Goal: Task Accomplishment & Management: Manage account settings

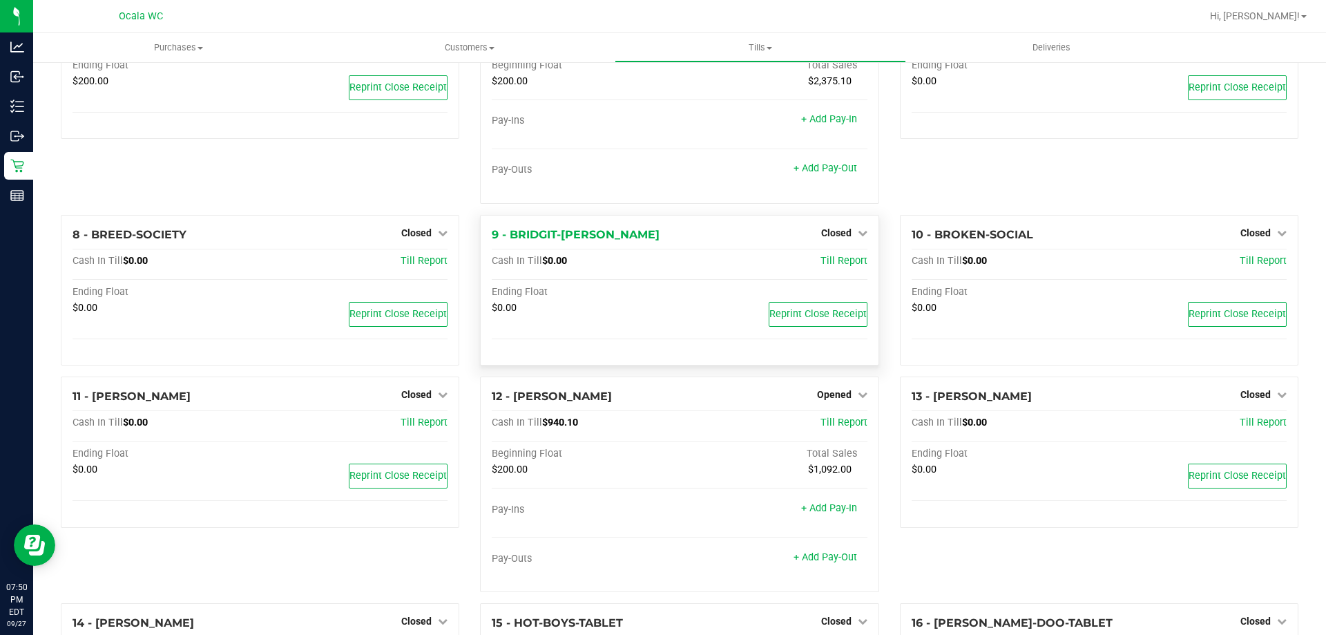
scroll to position [414, 0]
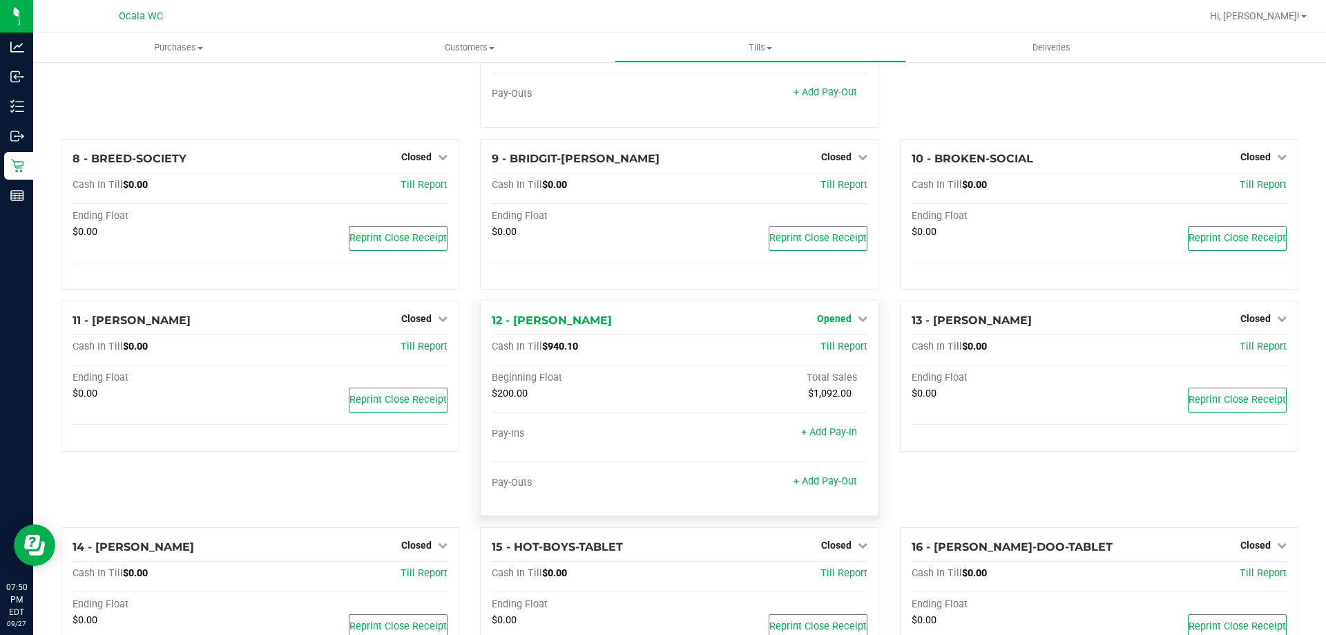
click at [838, 324] on span "Opened" at bounding box center [834, 318] width 35 height 11
click at [821, 350] on link "Close Till" at bounding box center [835, 347] width 37 height 11
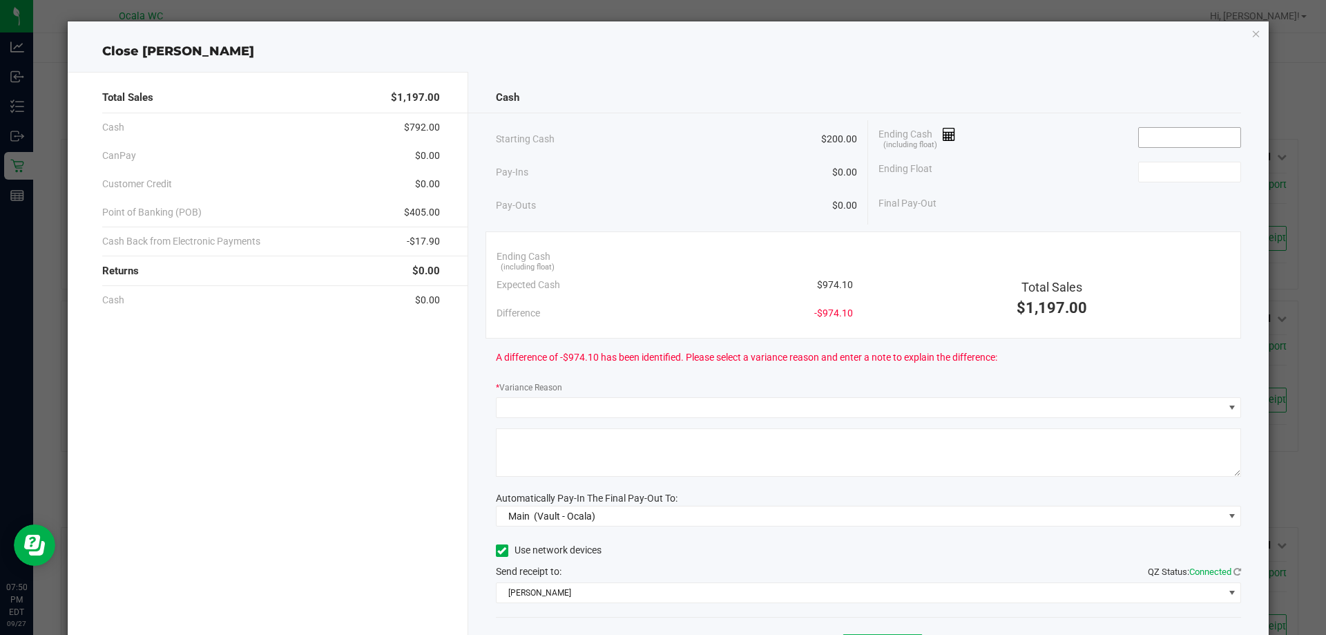
click at [1168, 139] on input at bounding box center [1190, 137] width 102 height 19
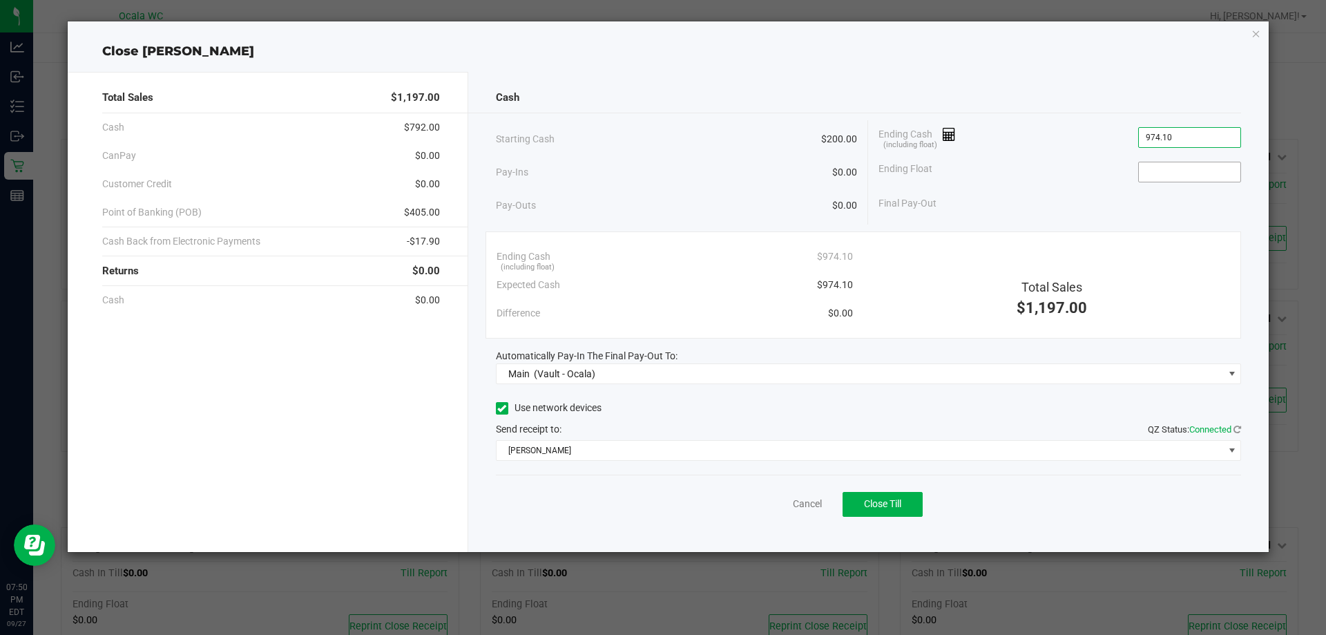
type input "$974.10"
click at [1163, 173] on input at bounding box center [1190, 171] width 102 height 19
type input "$200.00"
click at [1045, 189] on div "Final Pay-Out $774.10" at bounding box center [1060, 203] width 363 height 28
click at [877, 494] on button "Close Till" at bounding box center [883, 504] width 80 height 25
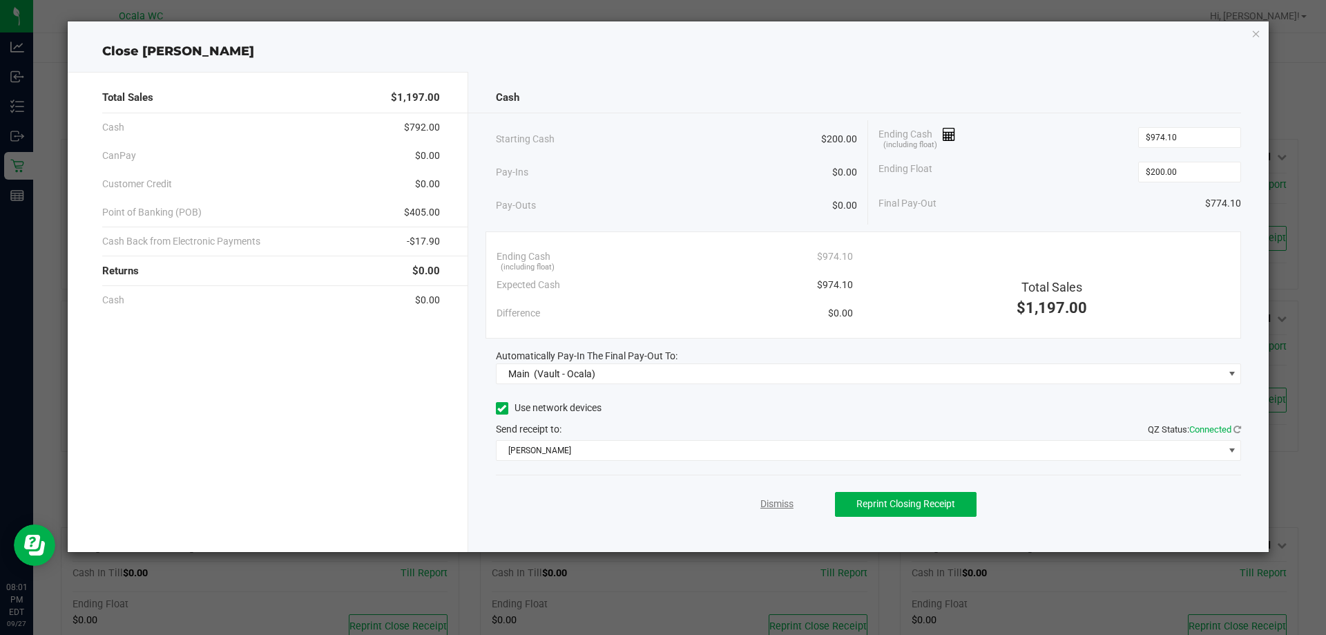
click at [779, 503] on link "Dismiss" at bounding box center [777, 504] width 33 height 15
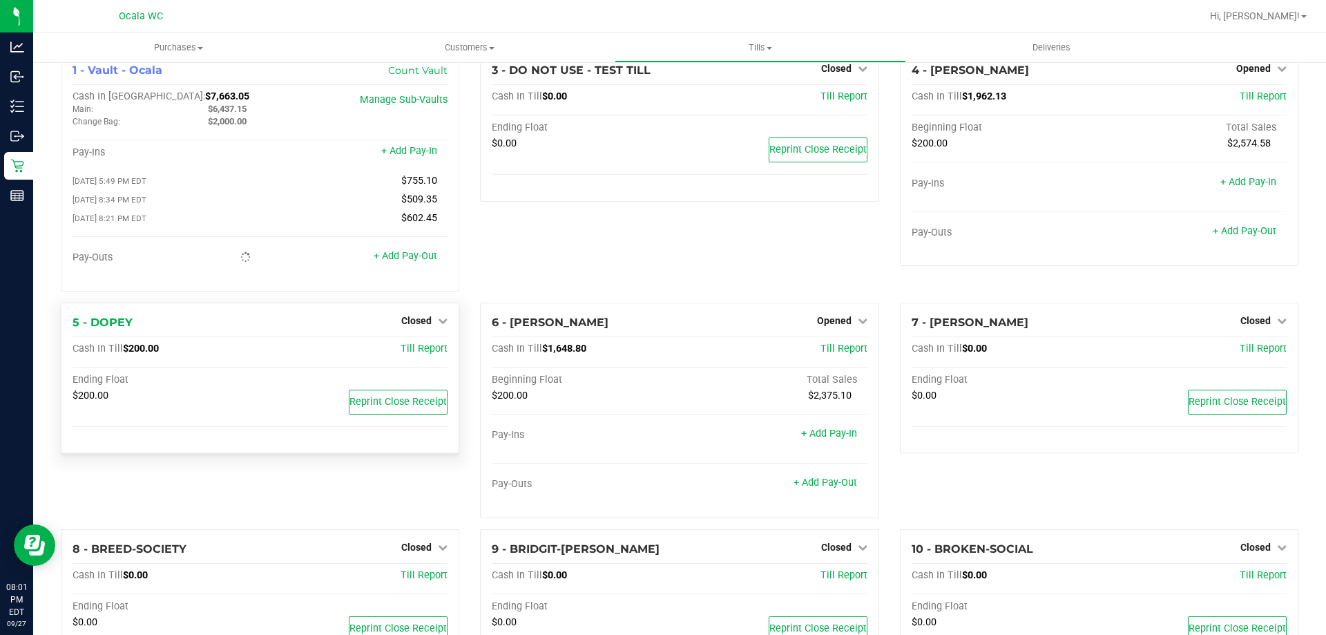
scroll to position [0, 0]
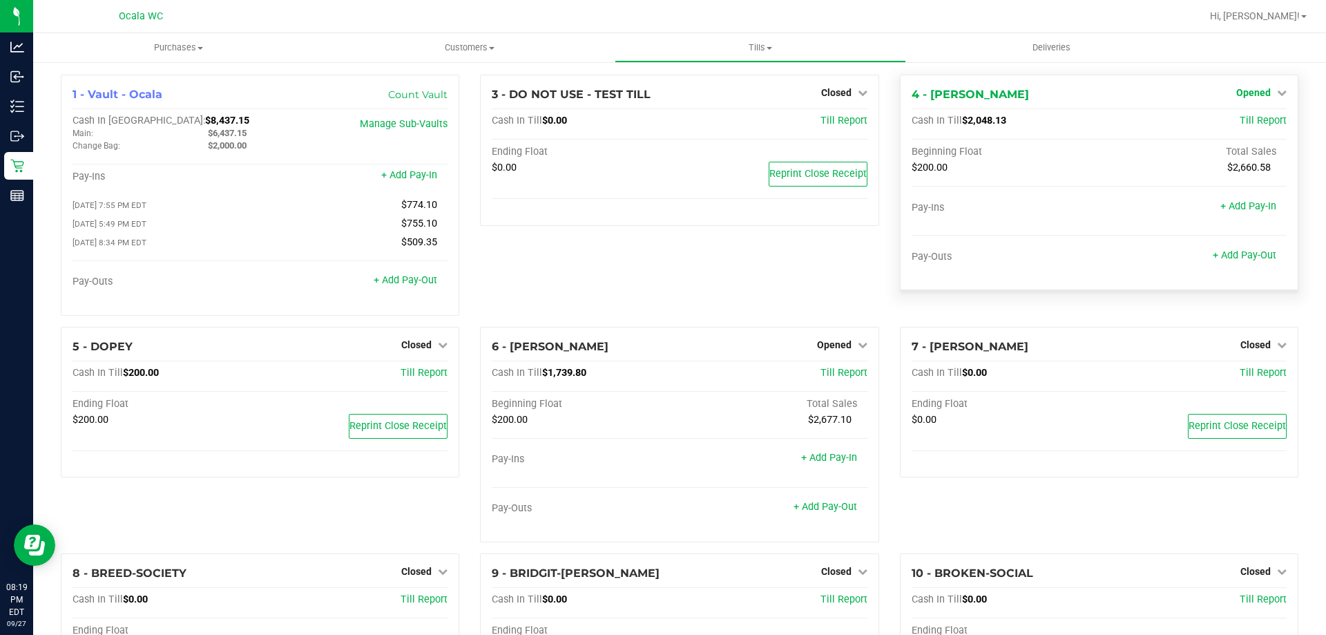
click at [1237, 92] on span "Opened" at bounding box center [1254, 92] width 35 height 11
click at [1237, 120] on link "Close Till" at bounding box center [1255, 121] width 37 height 11
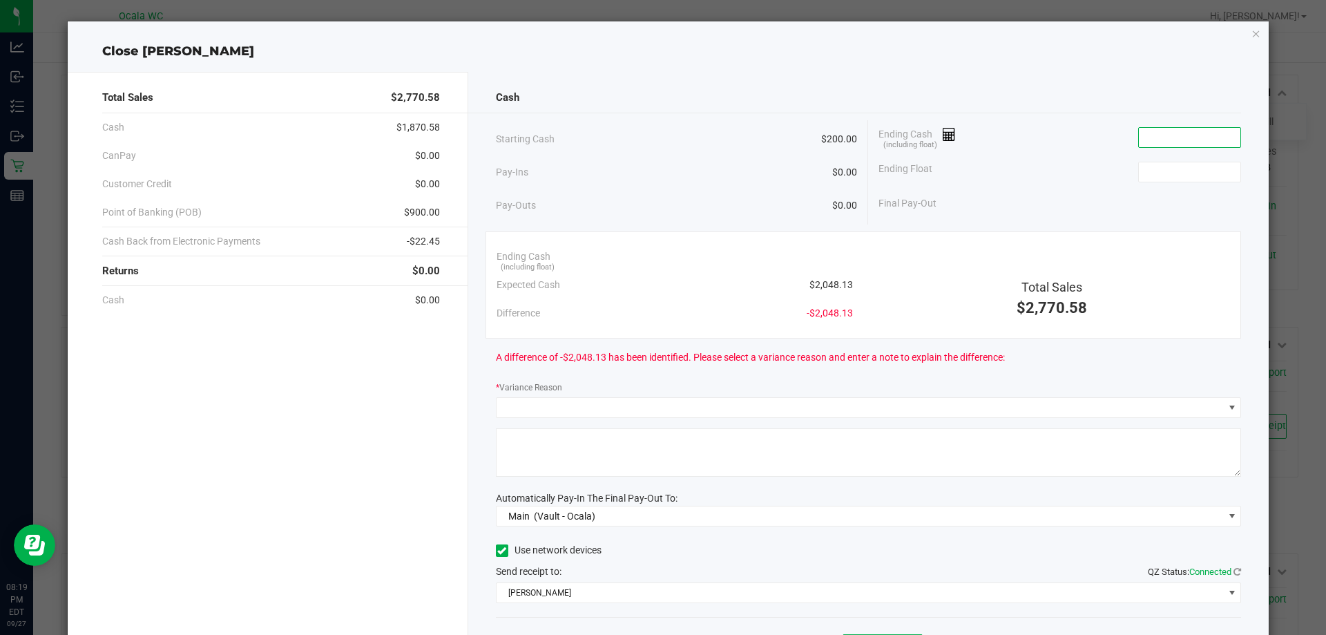
click at [1150, 133] on input at bounding box center [1190, 137] width 102 height 19
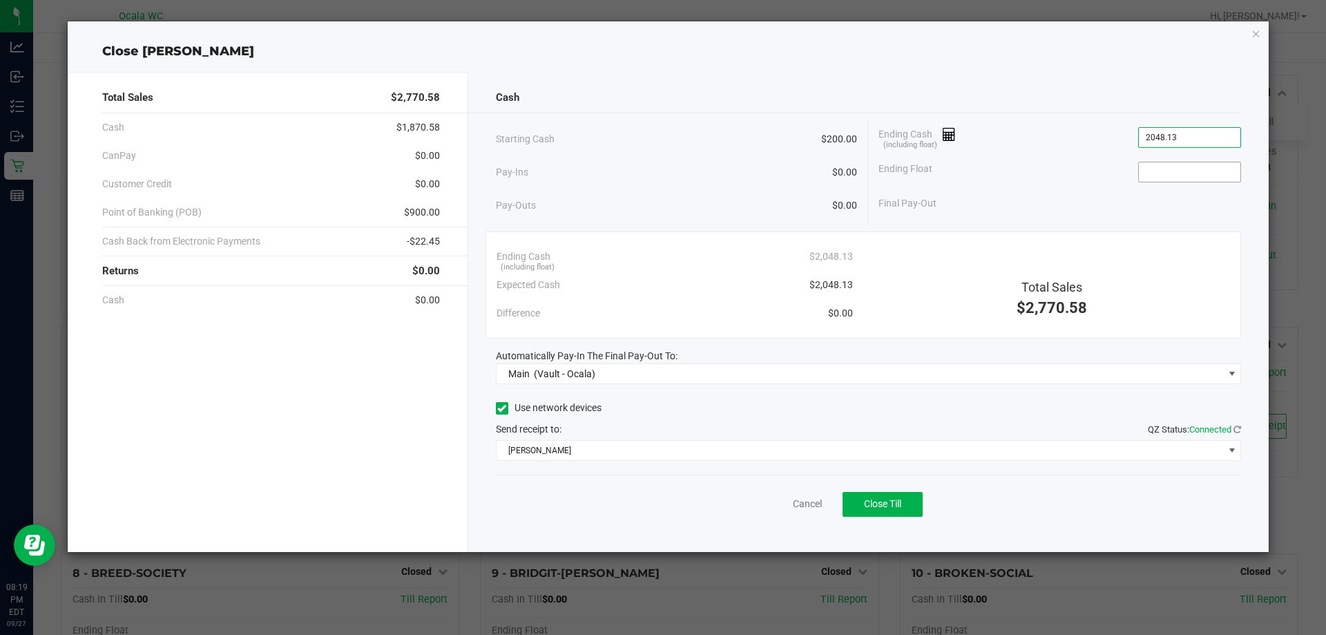
type input "$2,048.13"
click at [1192, 173] on input at bounding box center [1190, 171] width 102 height 19
type input "$200.00"
click at [1032, 191] on div "Final Pay-Out $1,848.13" at bounding box center [1060, 203] width 363 height 28
click at [875, 501] on span "Close Till" at bounding box center [882, 503] width 37 height 11
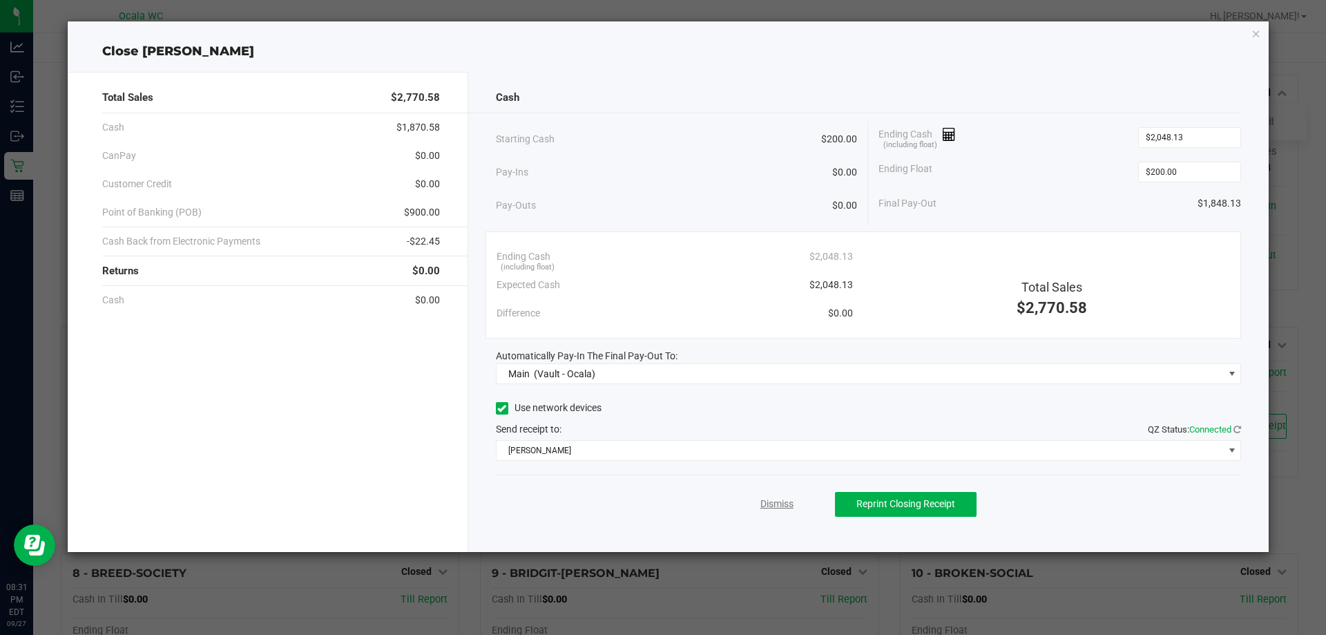
click at [768, 505] on link "Dismiss" at bounding box center [777, 504] width 33 height 15
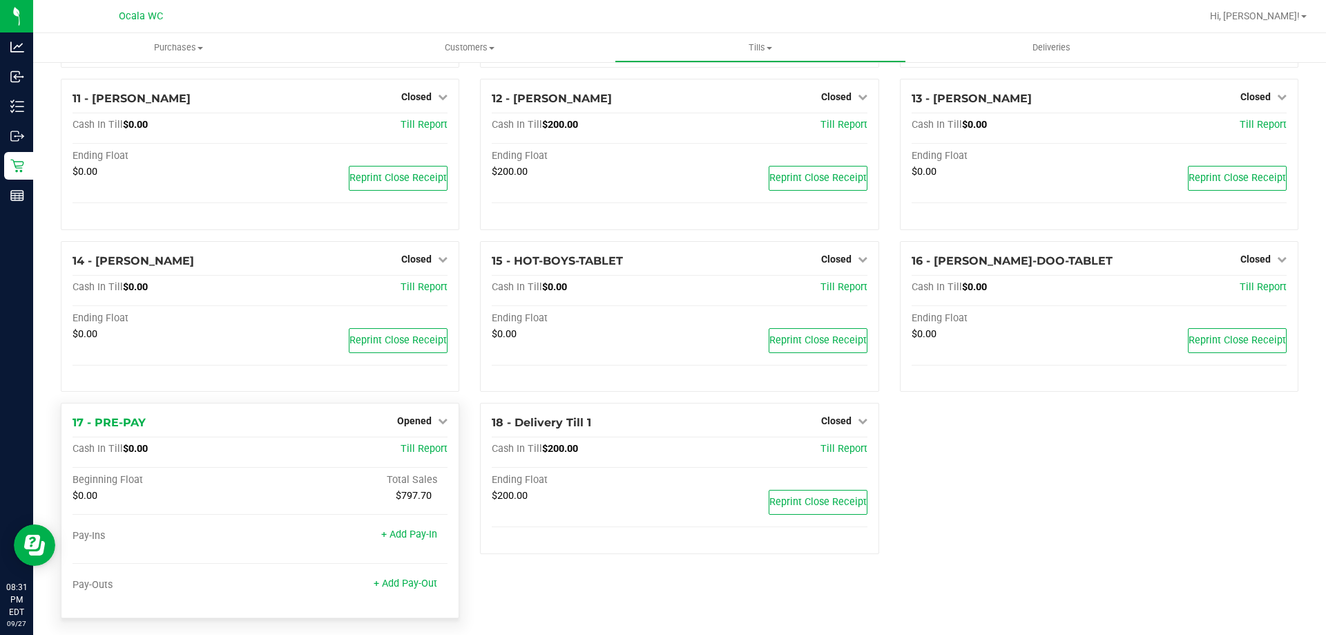
scroll to position [648, 0]
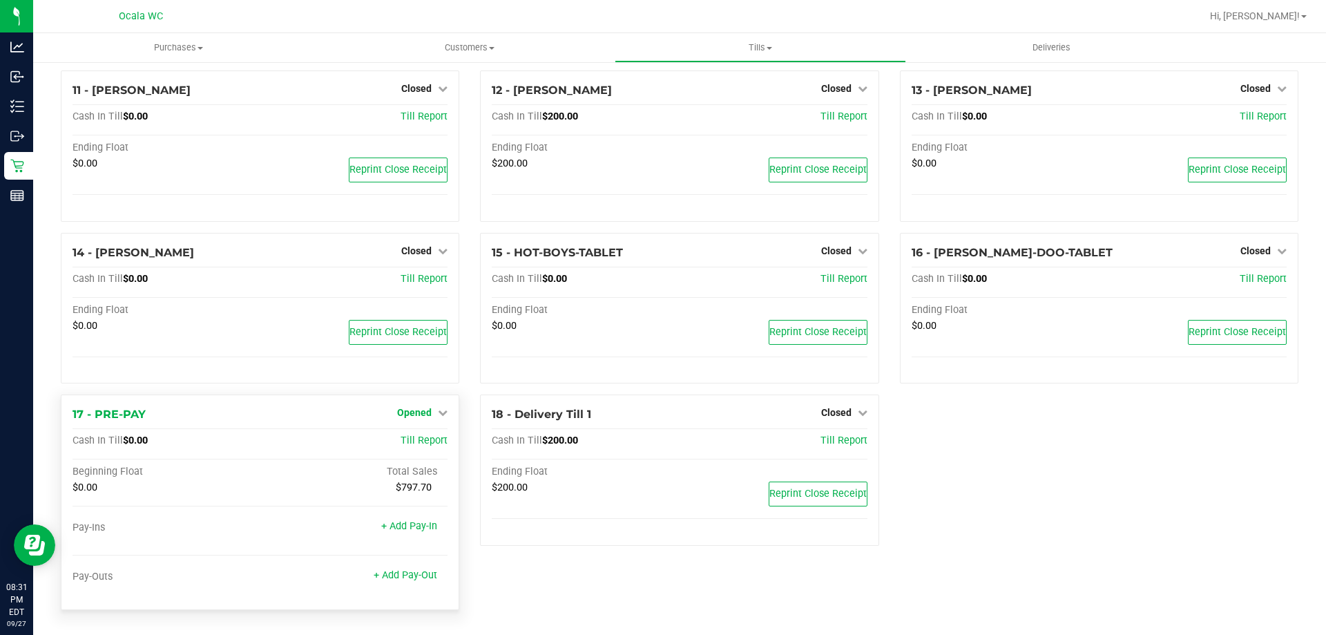
click at [421, 410] on span "Opened" at bounding box center [414, 412] width 35 height 11
click at [414, 437] on link "Close Till" at bounding box center [416, 441] width 37 height 11
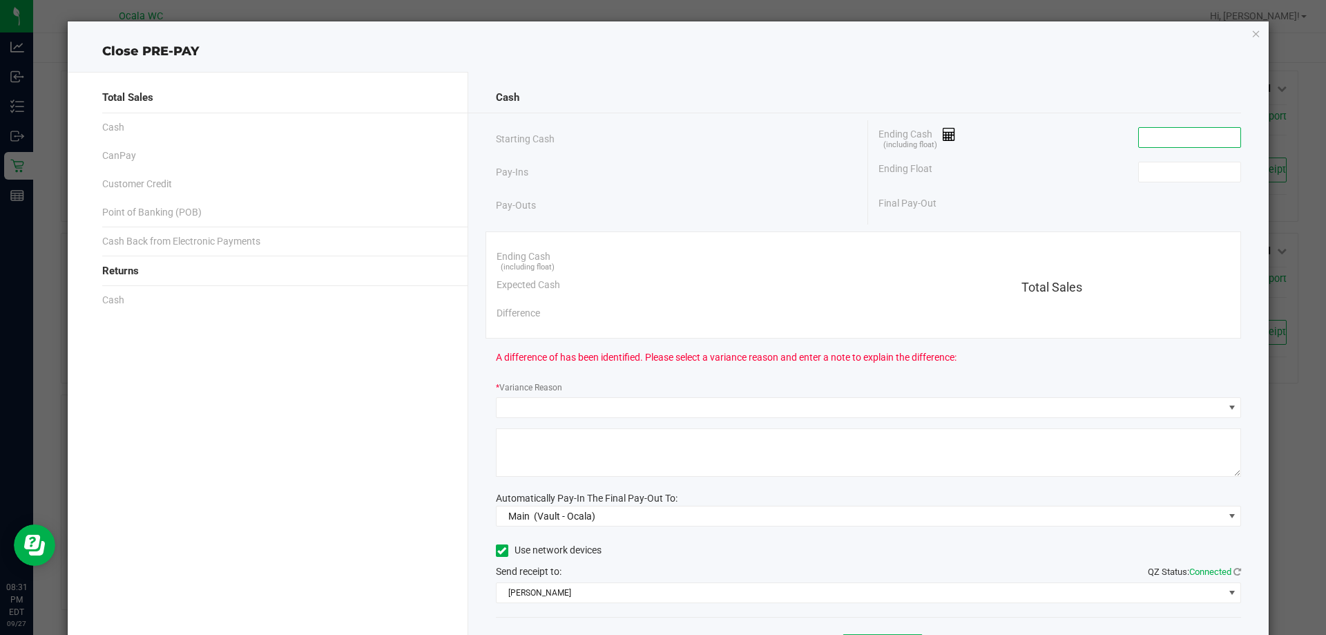
click at [1162, 134] on input at bounding box center [1190, 137] width 102 height 19
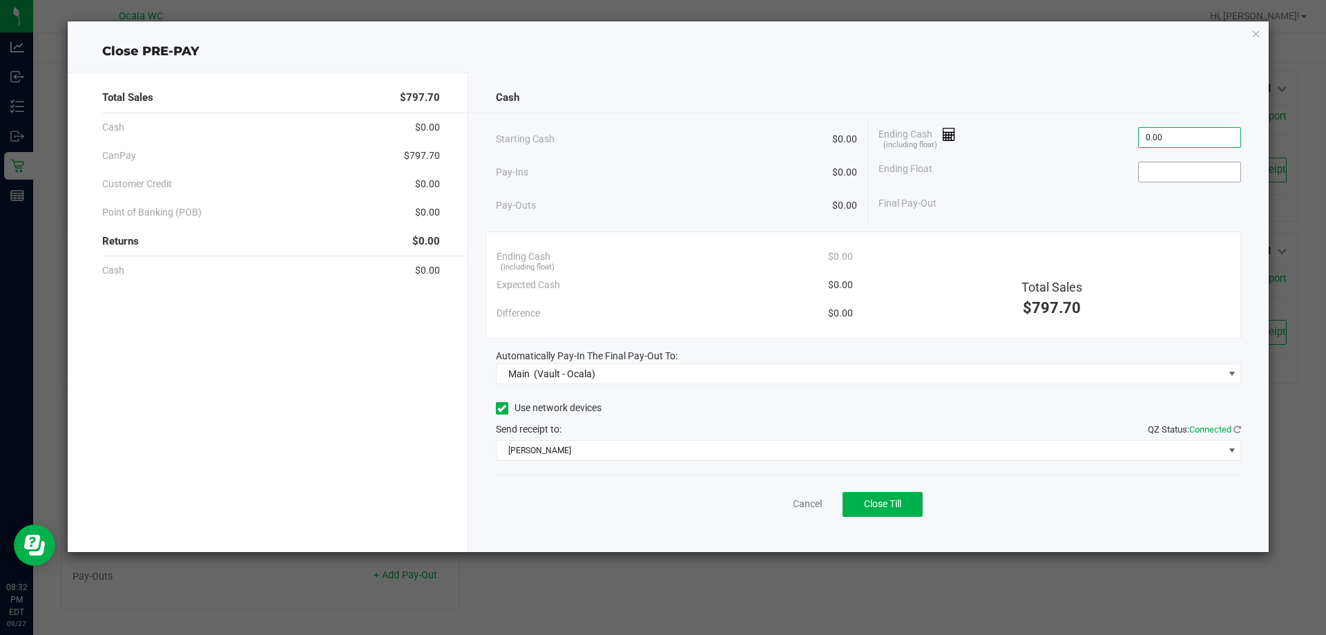
type input "$0.00"
click at [1179, 173] on input at bounding box center [1190, 171] width 102 height 19
type input "$0.00"
click at [884, 514] on button "Close Till" at bounding box center [883, 504] width 80 height 25
click at [772, 502] on link "Dismiss" at bounding box center [777, 504] width 33 height 15
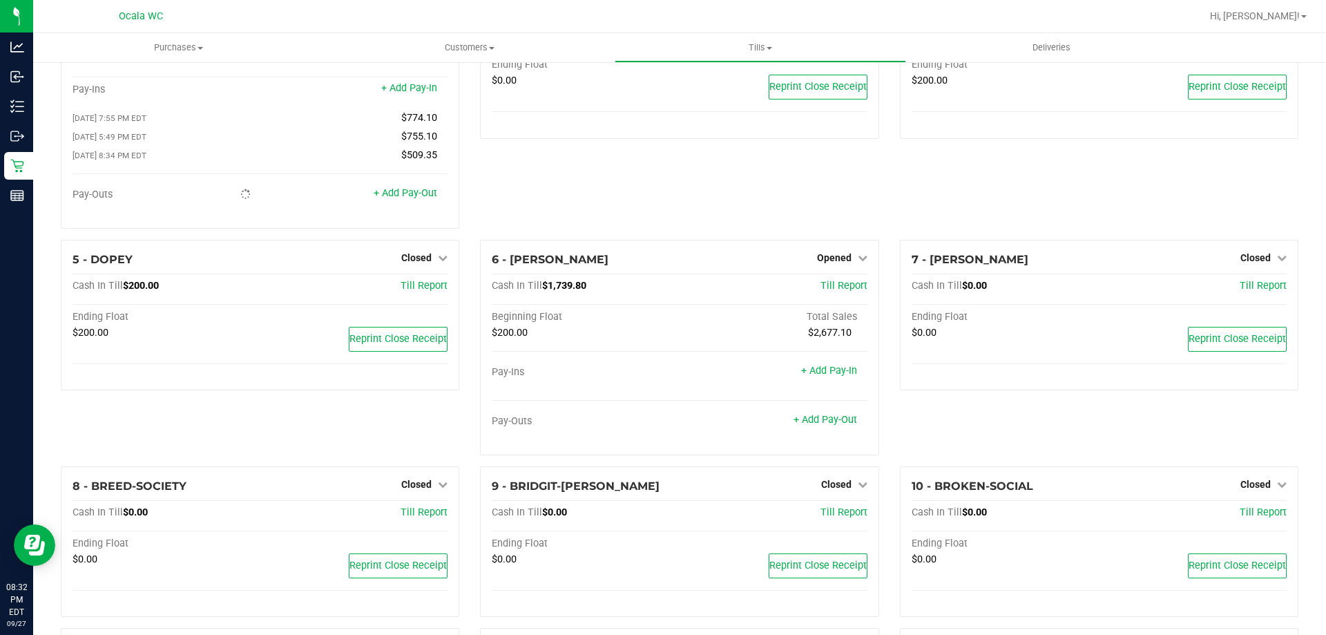
scroll to position [31, 0]
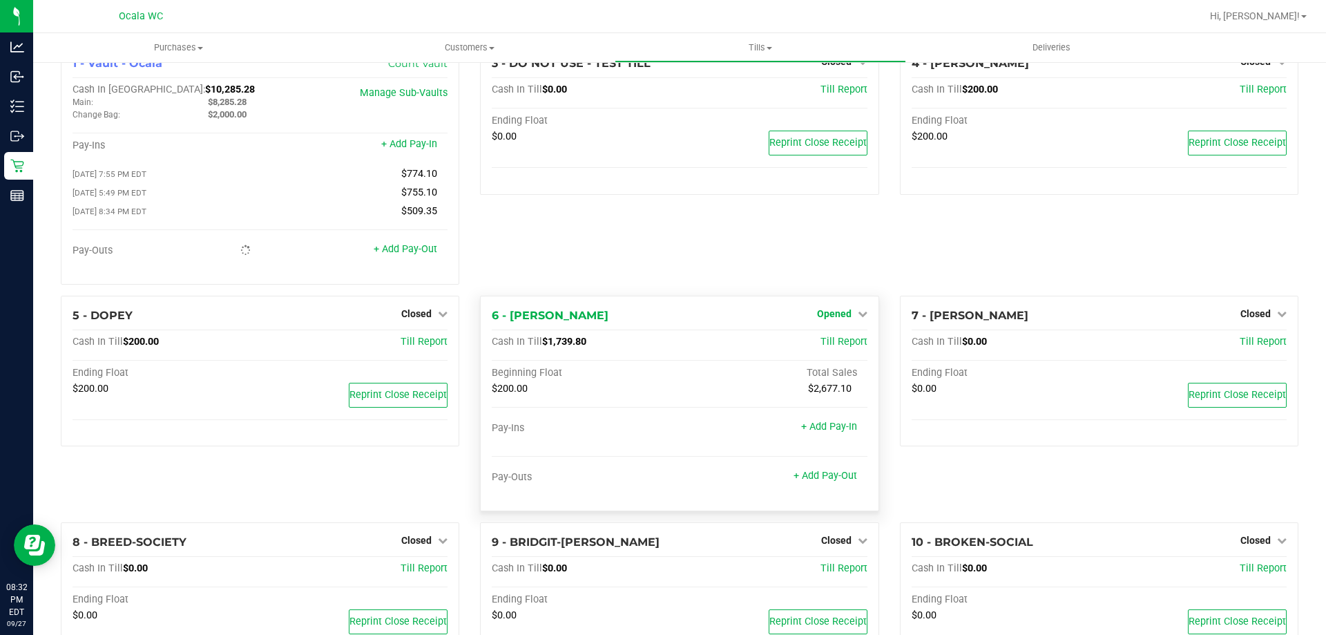
click at [828, 316] on span "Opened" at bounding box center [834, 313] width 35 height 11
click at [817, 347] on link "Close Till" at bounding box center [835, 341] width 37 height 11
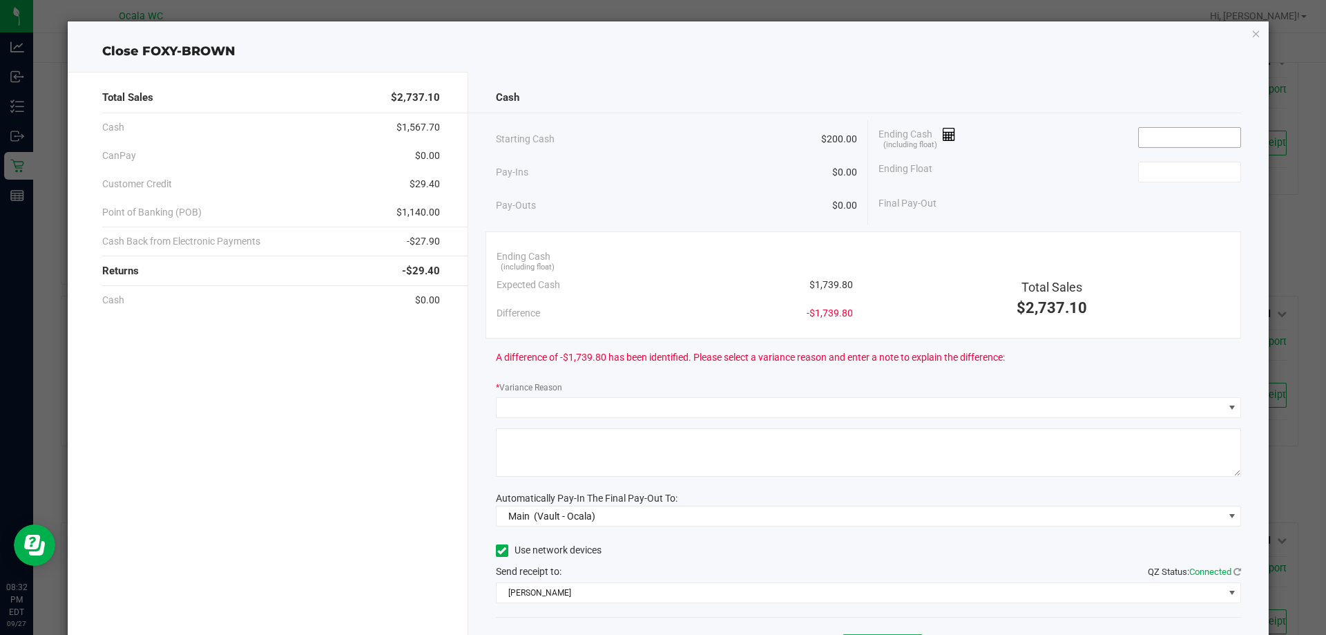
click at [1161, 133] on input at bounding box center [1190, 137] width 102 height 19
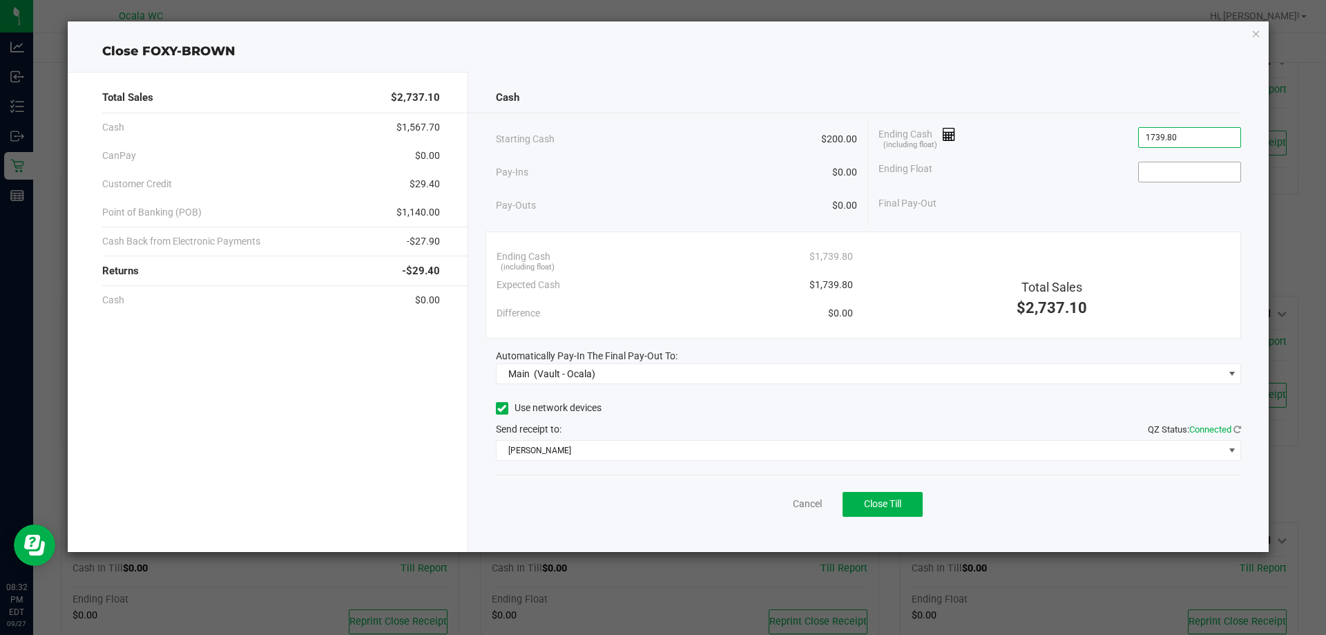
type input "$1,739.80"
click at [1172, 175] on input at bounding box center [1190, 171] width 102 height 19
type input "$200.00"
click at [1081, 181] on div "Ending Float $200.00" at bounding box center [1060, 172] width 363 height 35
click at [795, 507] on link "Cancel" at bounding box center [807, 504] width 29 height 15
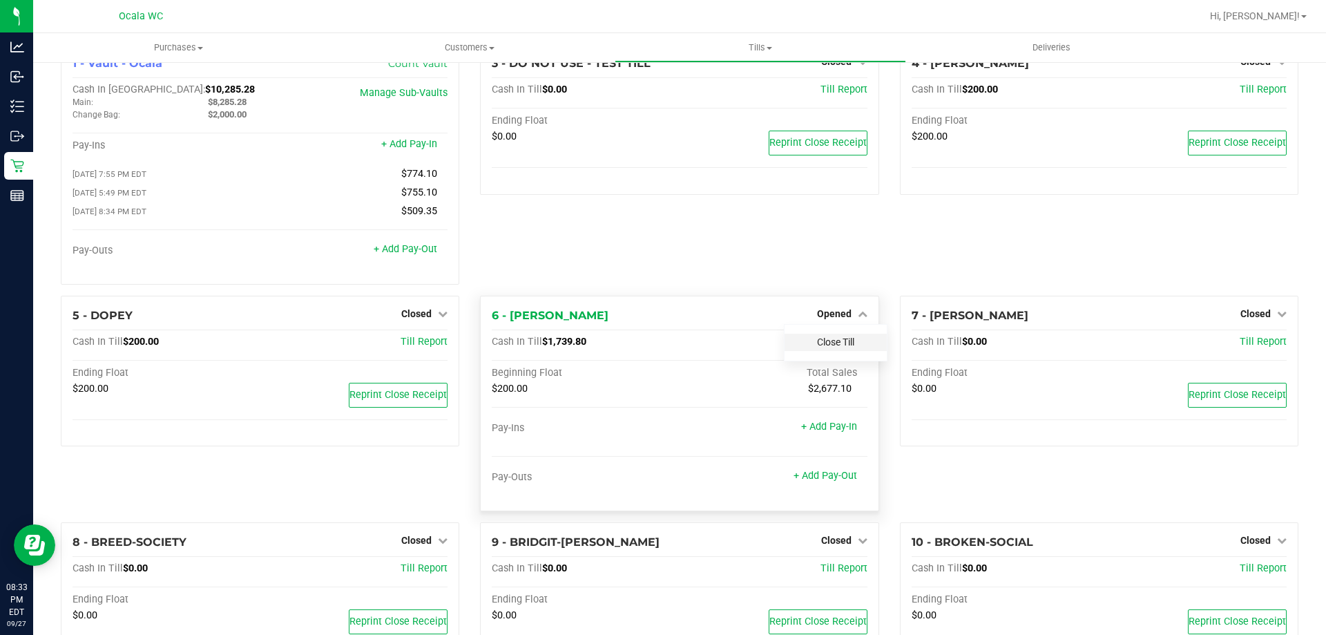
click at [825, 347] on link "Close Till" at bounding box center [835, 341] width 37 height 11
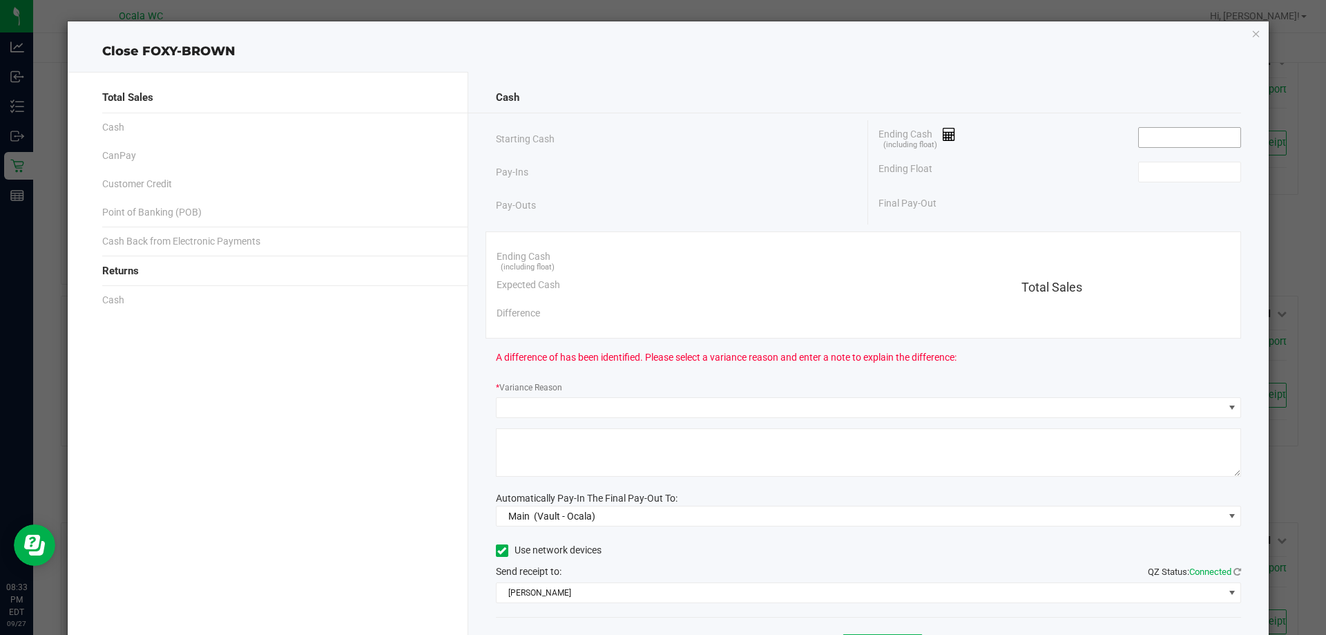
click at [1159, 142] on input at bounding box center [1190, 137] width 102 height 19
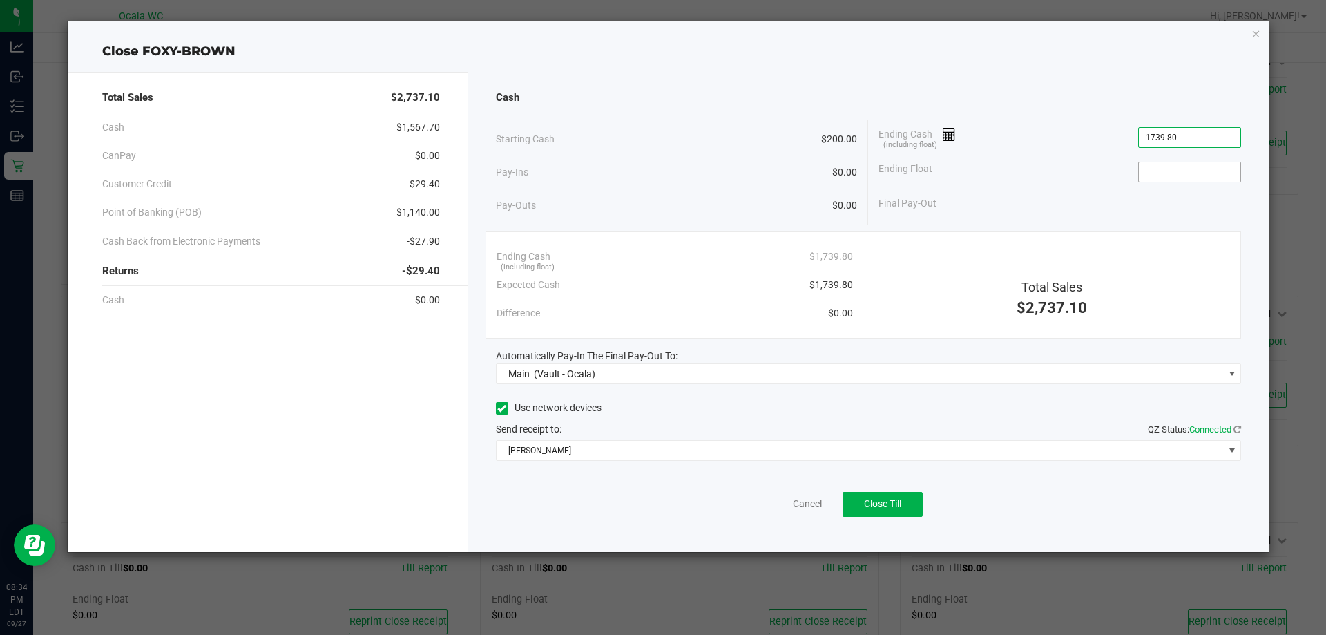
type input "$1,739.80"
click at [1174, 179] on input at bounding box center [1190, 171] width 102 height 19
type input "$200.00"
click at [1021, 228] on div "Cash Starting Cash $200.00 Pay-Ins $0.00 Pay-Outs $0.00 Ending Cash (including …" at bounding box center [868, 312] width 801 height 480
click at [871, 506] on span "Close Till" at bounding box center [882, 503] width 37 height 11
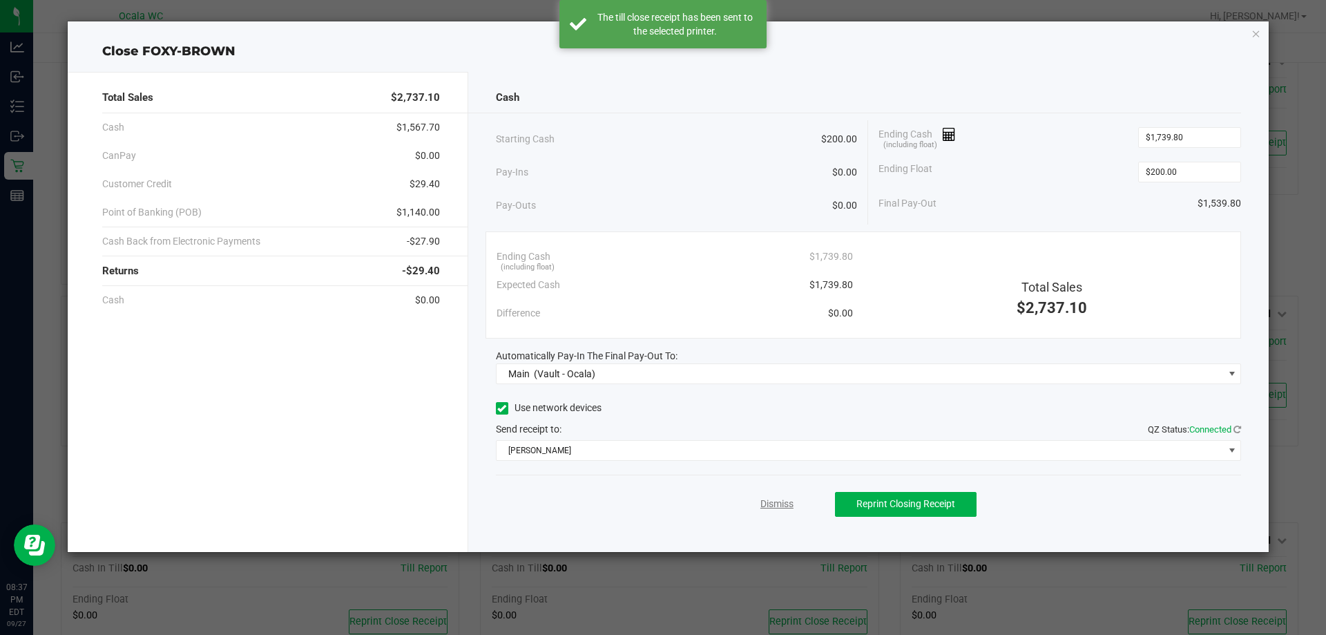
click at [776, 505] on link "Dismiss" at bounding box center [777, 504] width 33 height 15
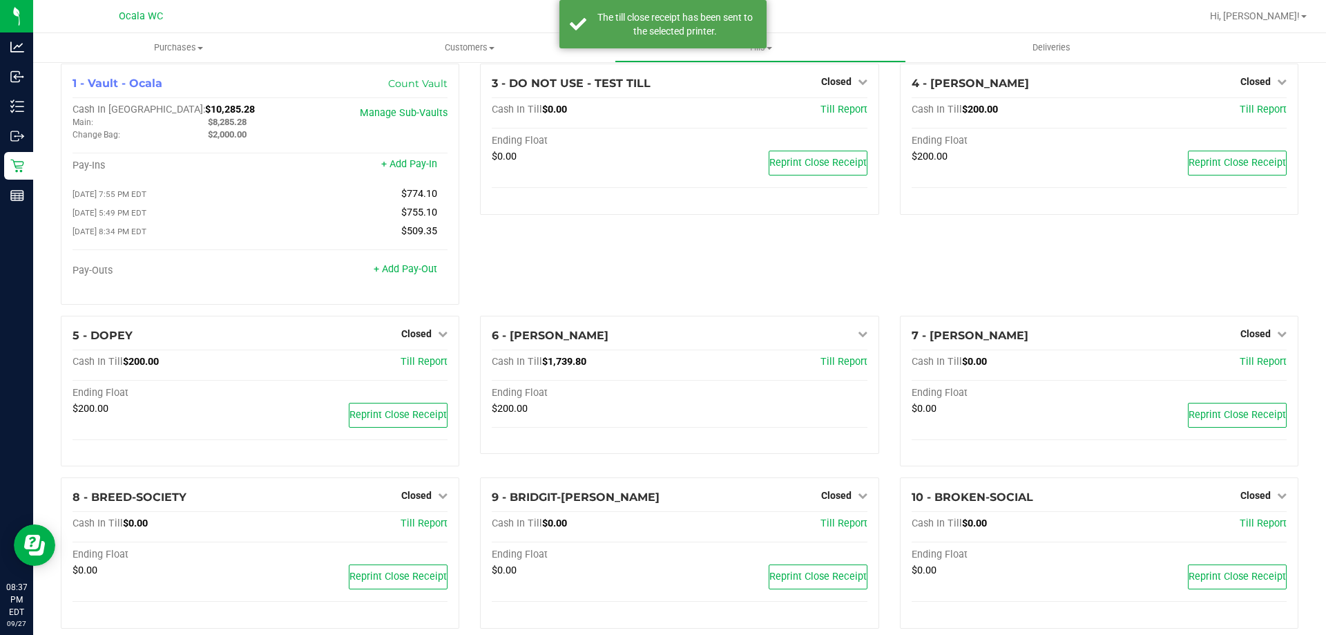
scroll to position [0, 0]
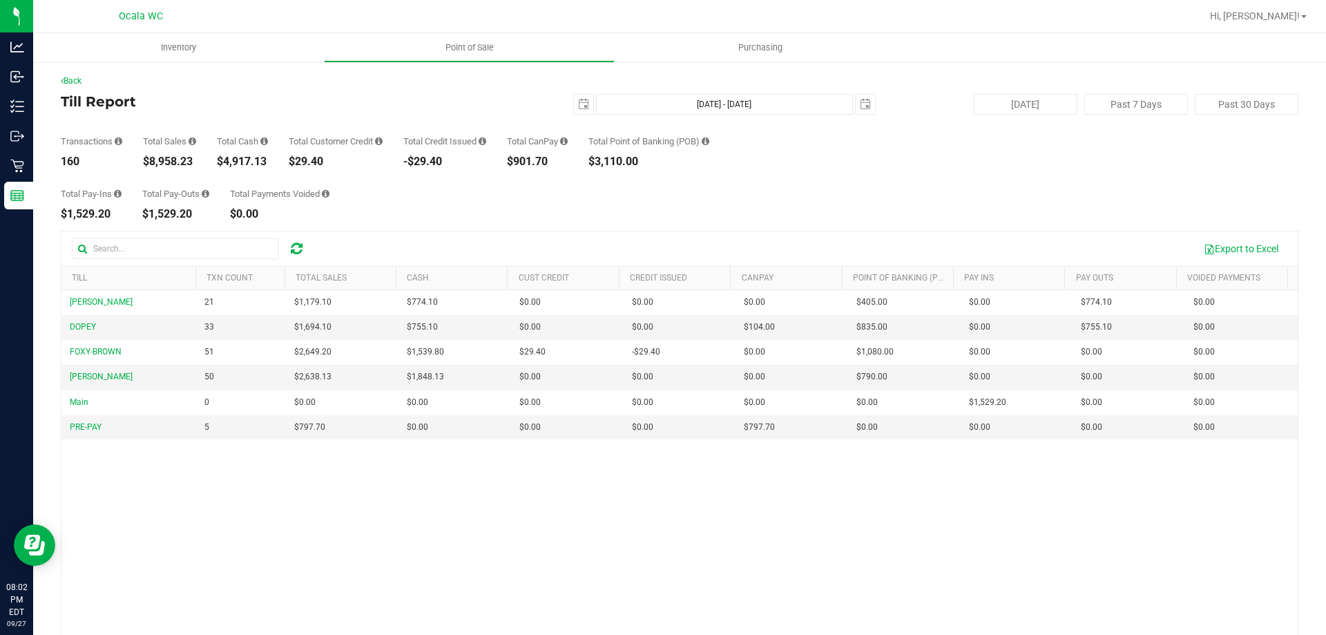
click at [910, 175] on div "Total Pay-Ins $1,529.20 Total Pay-Outs $1,529.20 Total Payments Voided $0.00" at bounding box center [680, 193] width 1238 height 53
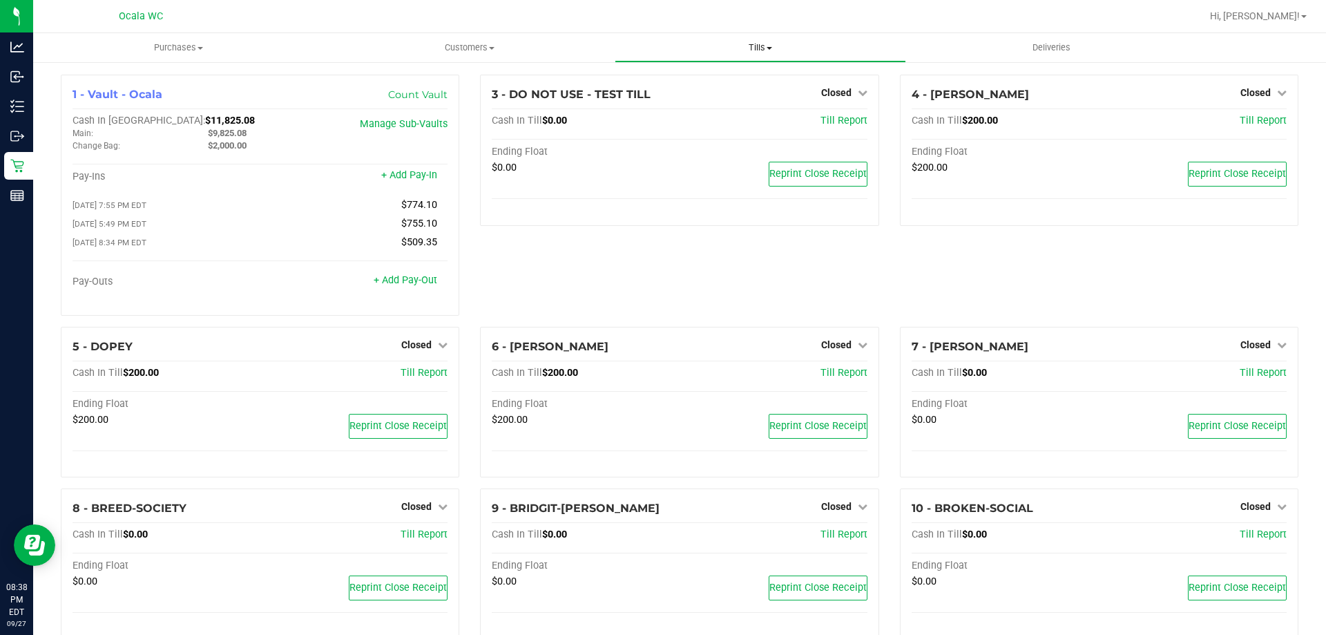
click at [764, 44] on span "Tills" at bounding box center [760, 47] width 289 height 12
click at [643, 280] on div "3 - DO NOT USE - TEST TILL Closed Open Till Cash In Till $0.00 Till Report Endi…" at bounding box center [679, 201] width 419 height 252
click at [759, 50] on span "Tills" at bounding box center [760, 47] width 291 height 12
click at [708, 104] on span "Reconcile e-payments" at bounding box center [683, 100] width 137 height 12
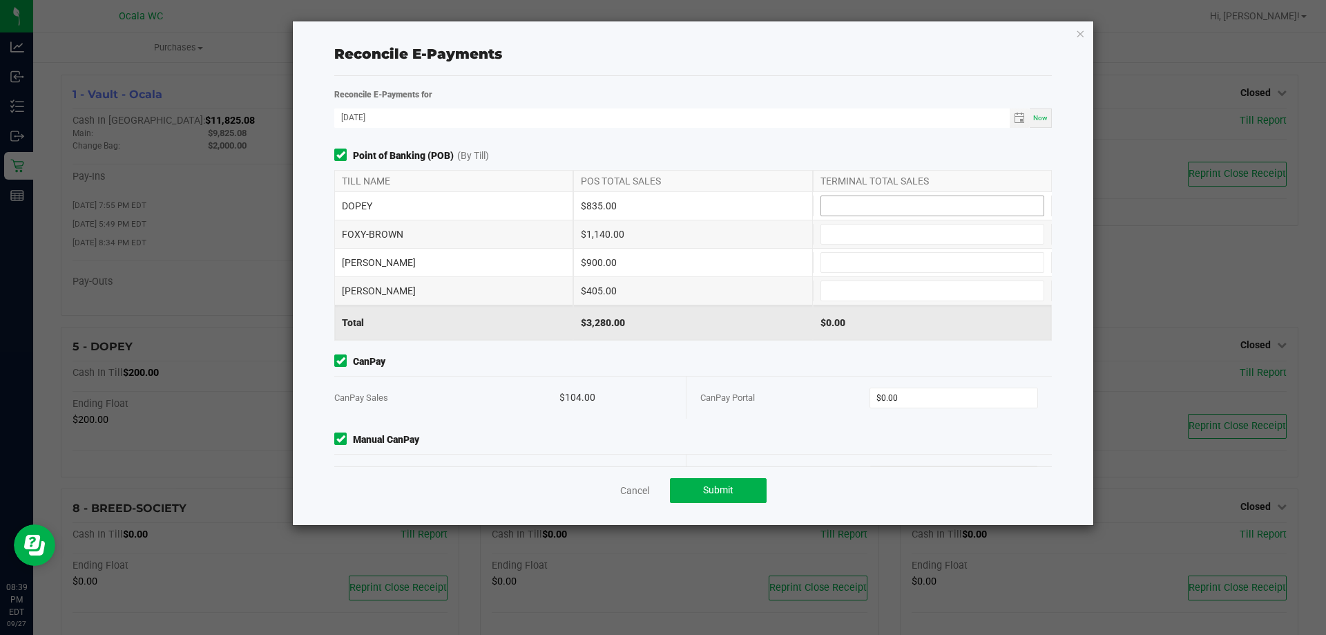
click at [840, 207] on input at bounding box center [932, 205] width 222 height 19
type input "$835.00"
click at [839, 231] on input at bounding box center [932, 234] width 222 height 19
type input "$1,140.00"
click at [845, 262] on input at bounding box center [932, 262] width 222 height 19
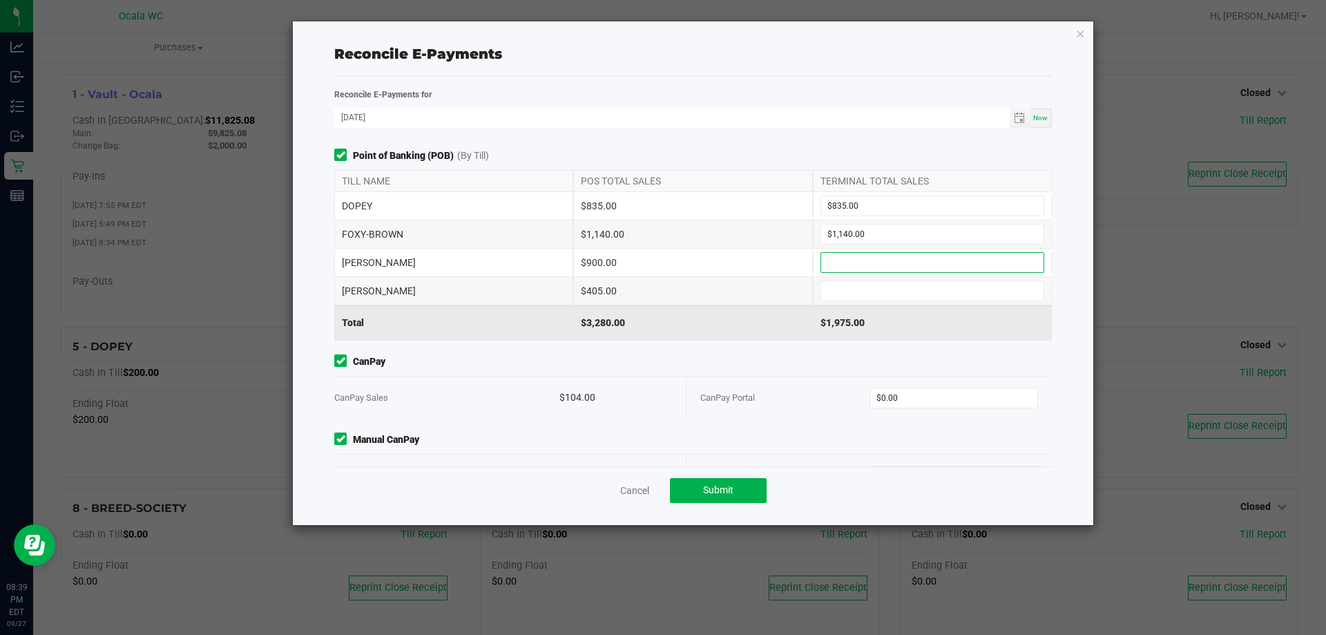
click at [837, 276] on div "GROVER $900.00" at bounding box center [693, 263] width 718 height 28
click at [846, 289] on input at bounding box center [932, 290] width 222 height 19
type input "$405.00"
click at [826, 261] on input at bounding box center [932, 262] width 222 height 19
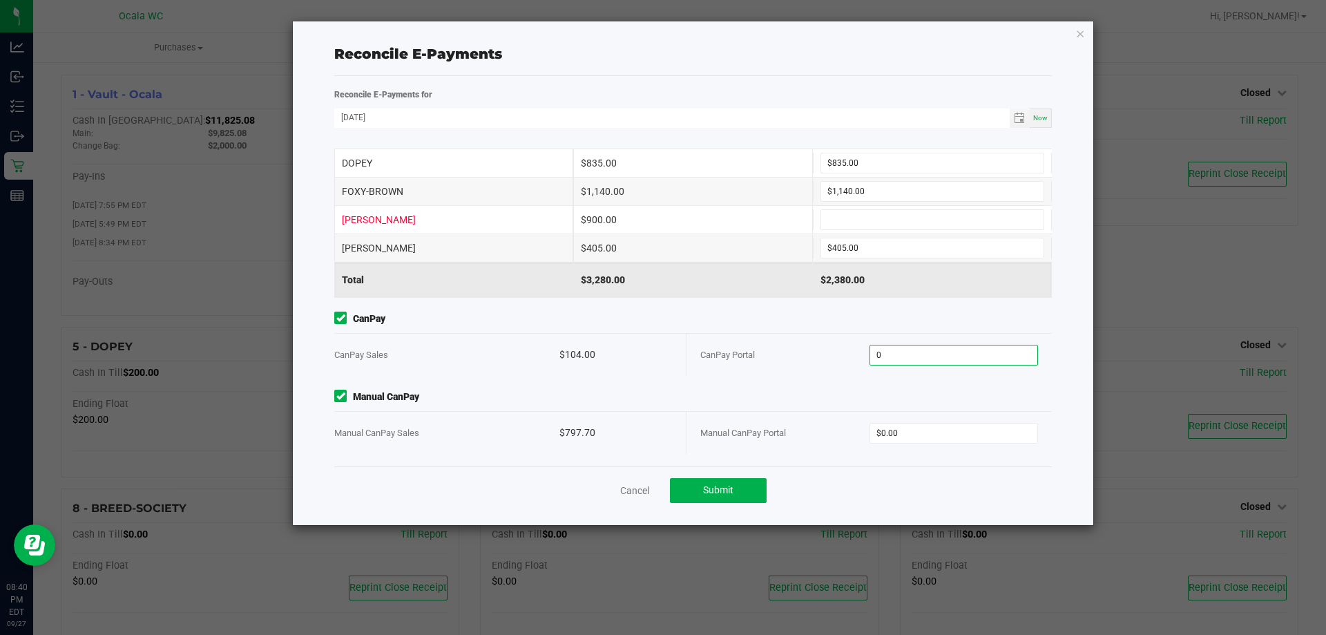
click at [908, 345] on input "0" at bounding box center [954, 354] width 168 height 19
type input "$104.00"
click at [918, 431] on input "0" at bounding box center [954, 432] width 168 height 19
type input "$797.70"
click at [805, 385] on div "Point of Banking (POB) (By Till) TILL NAME POS TOTAL SALES TERMINAL TOTAL SALES…" at bounding box center [693, 308] width 738 height 318
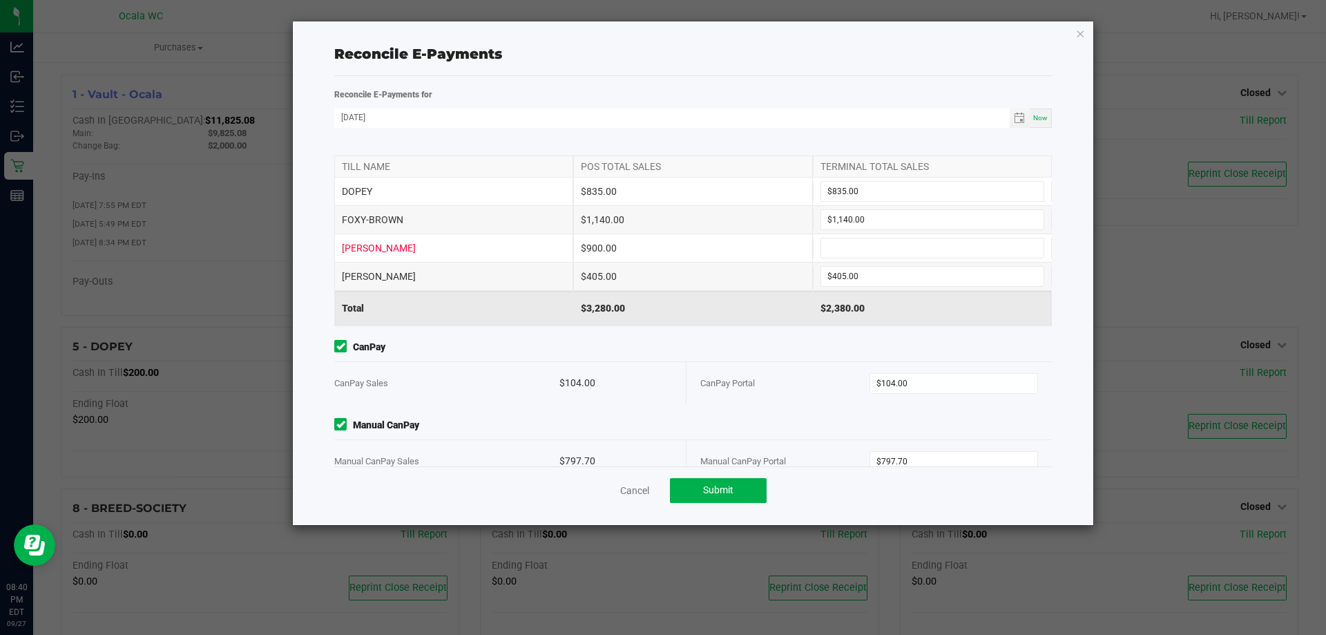
scroll to position [0, 0]
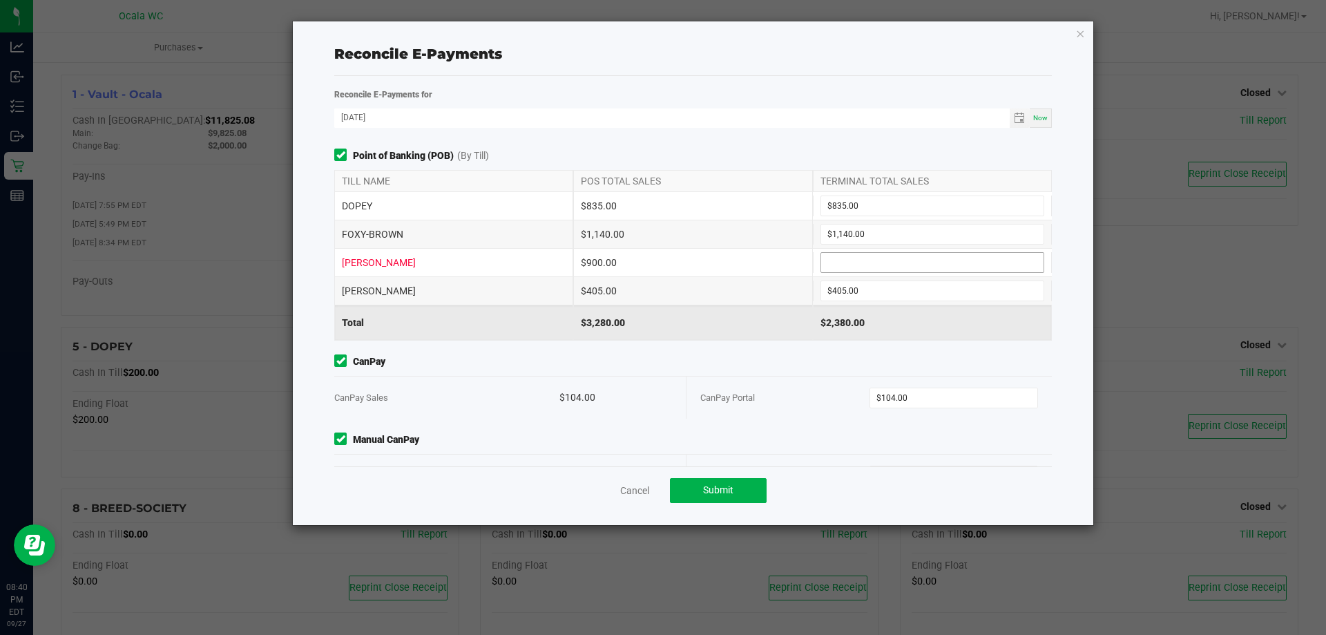
click at [857, 265] on input at bounding box center [932, 262] width 222 height 19
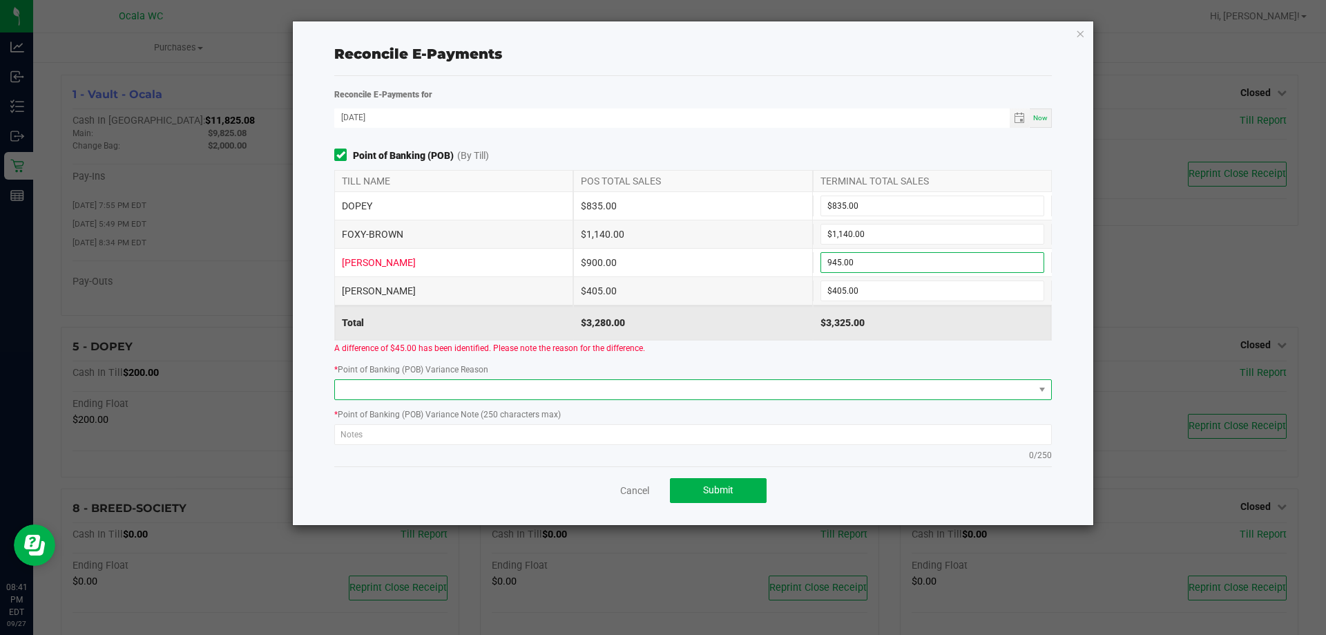
type input "$945.00"
click at [382, 385] on span at bounding box center [684, 389] width 699 height 19
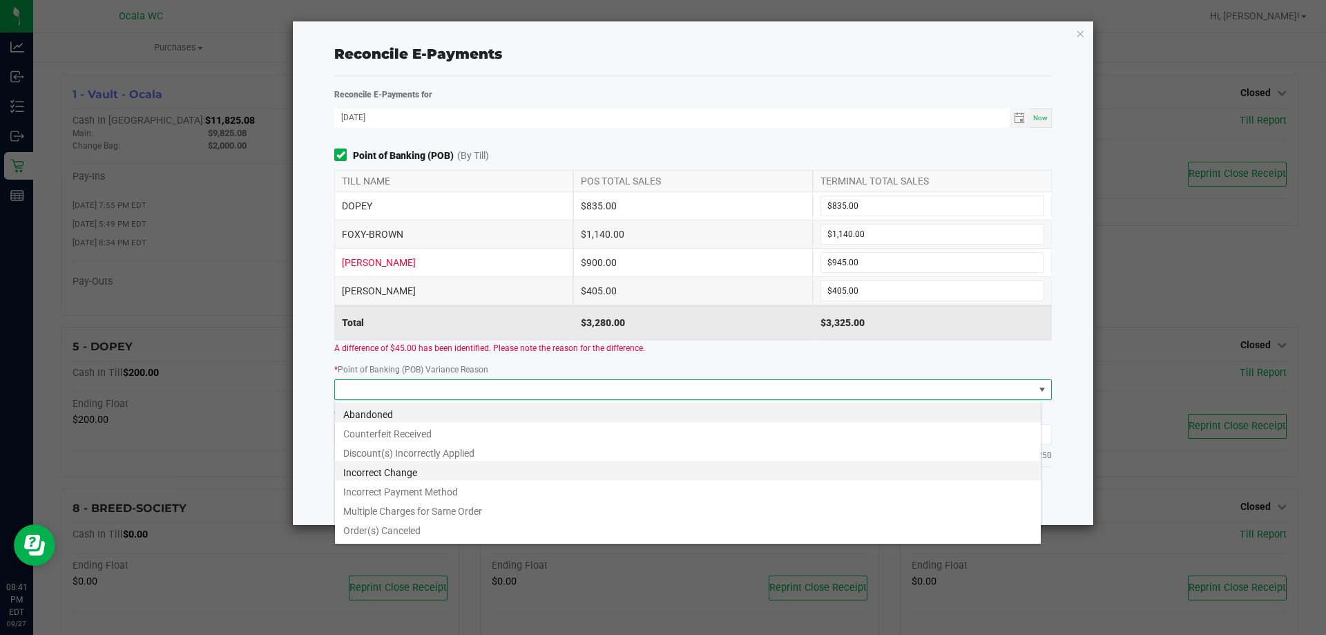
scroll to position [17, 0]
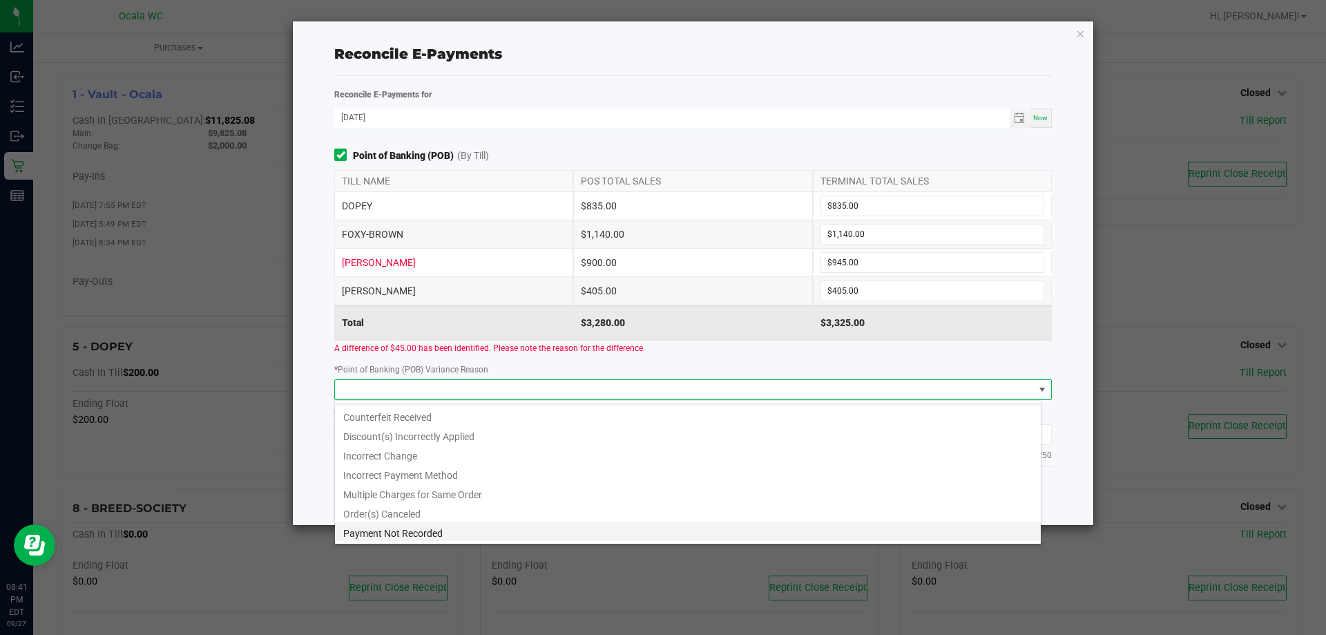
click at [384, 530] on li "Payment Not Recorded" at bounding box center [688, 531] width 706 height 19
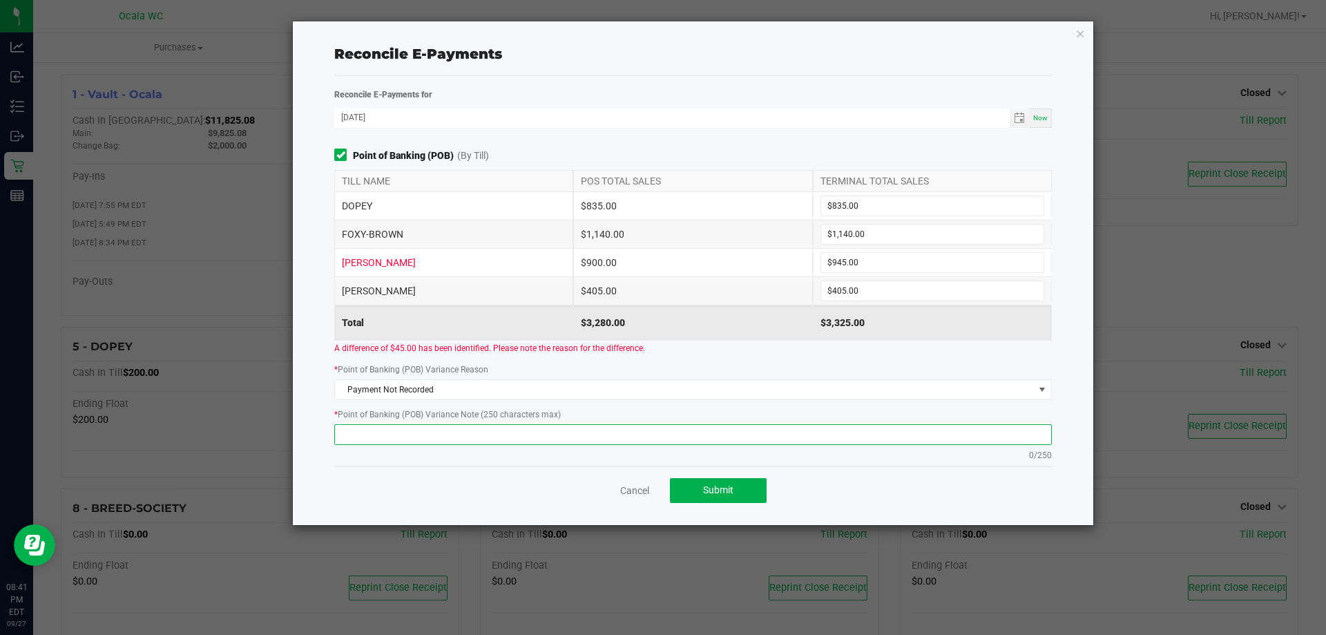
click at [380, 431] on textarea at bounding box center [693, 434] width 718 height 21
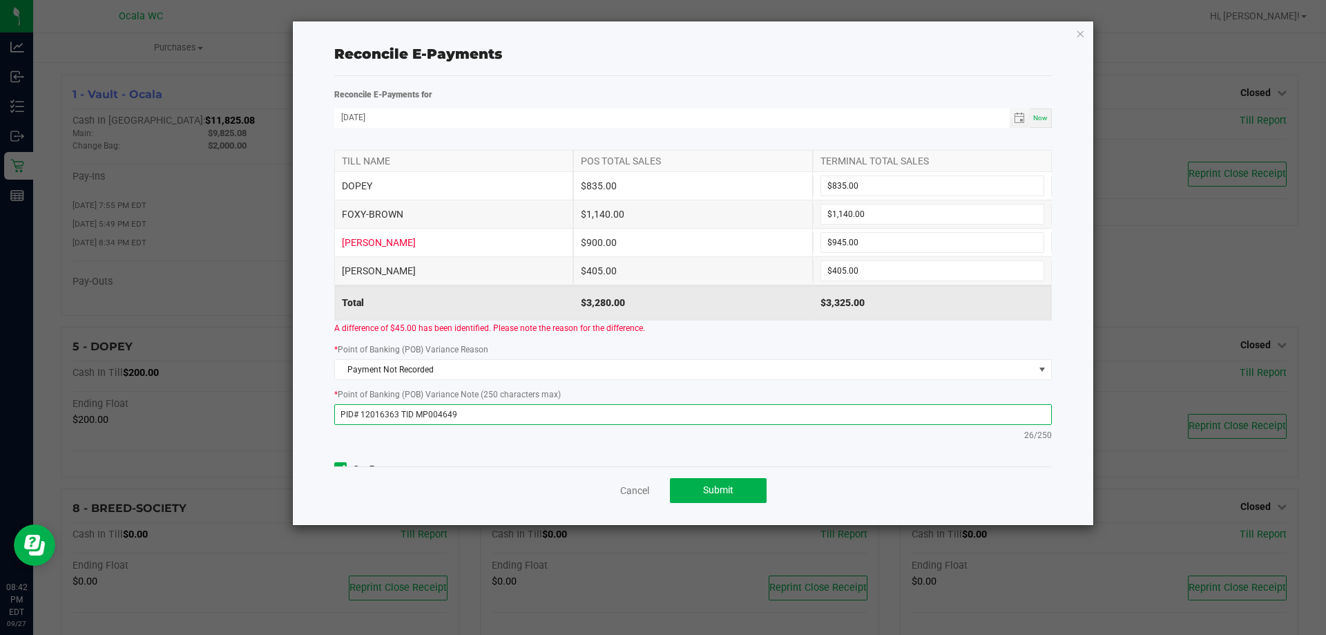
scroll to position [0, 0]
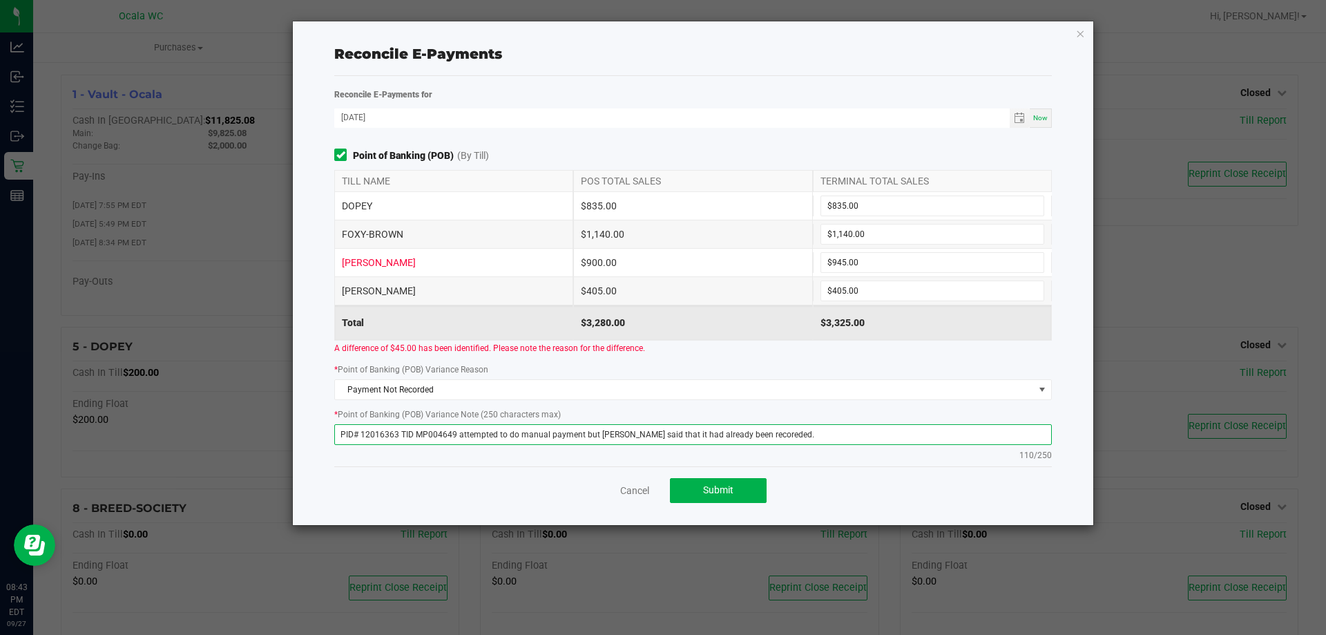
click at [604, 432] on textarea "PID# 12016363 TID MP004649 attempted to do manual payment but Florish said that…" at bounding box center [693, 434] width 718 height 21
click at [756, 436] on textarea "PID# 12016363 TID MP004649 attempted to do manual payment but Flourish said tha…" at bounding box center [693, 434] width 718 height 21
click at [775, 432] on textarea "PID# 12016363 TID MP004649 attempted to do manual payment but Flourish said tha…" at bounding box center [693, 434] width 718 height 21
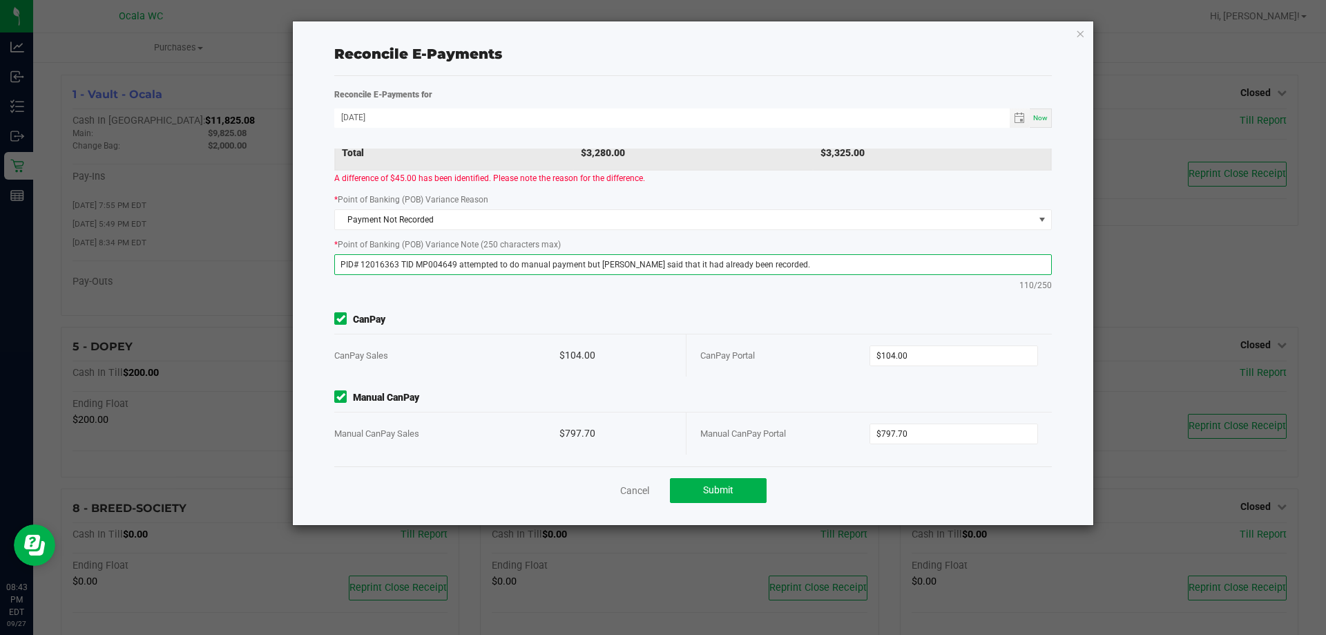
scroll to position [171, 0]
type textarea "PID# 12016363 TID MP004649 attempted to do manual payment but Flourish said tha…"
click at [722, 487] on span "Submit" at bounding box center [718, 489] width 30 height 11
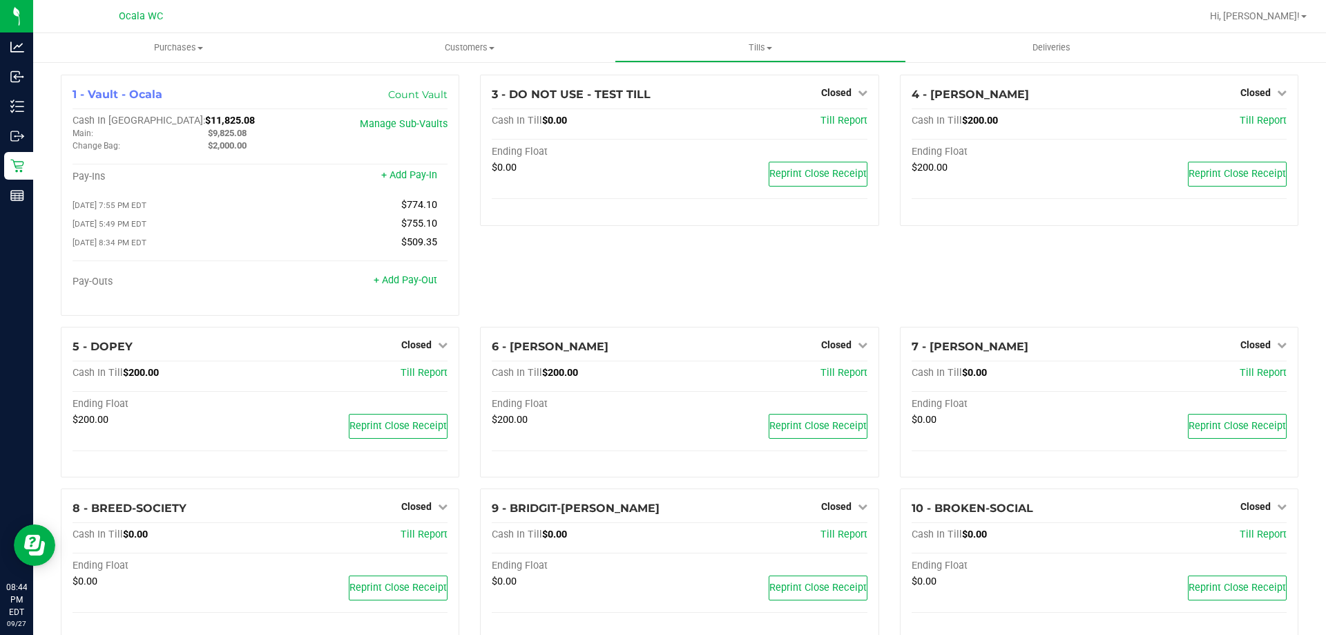
click at [703, 285] on div "3 - DO NOT USE - TEST TILL Closed Open Till Cash In Till $0.00 Till Report Endi…" at bounding box center [679, 201] width 419 height 252
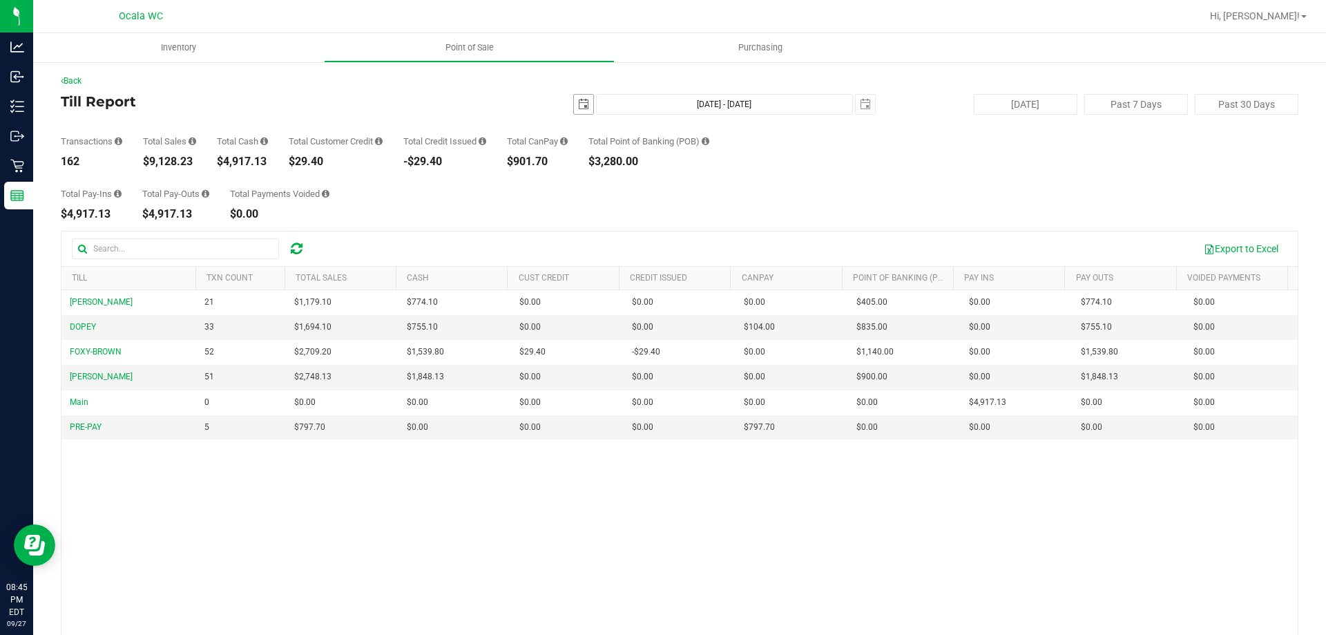
click at [578, 103] on span "select" at bounding box center [583, 104] width 11 height 11
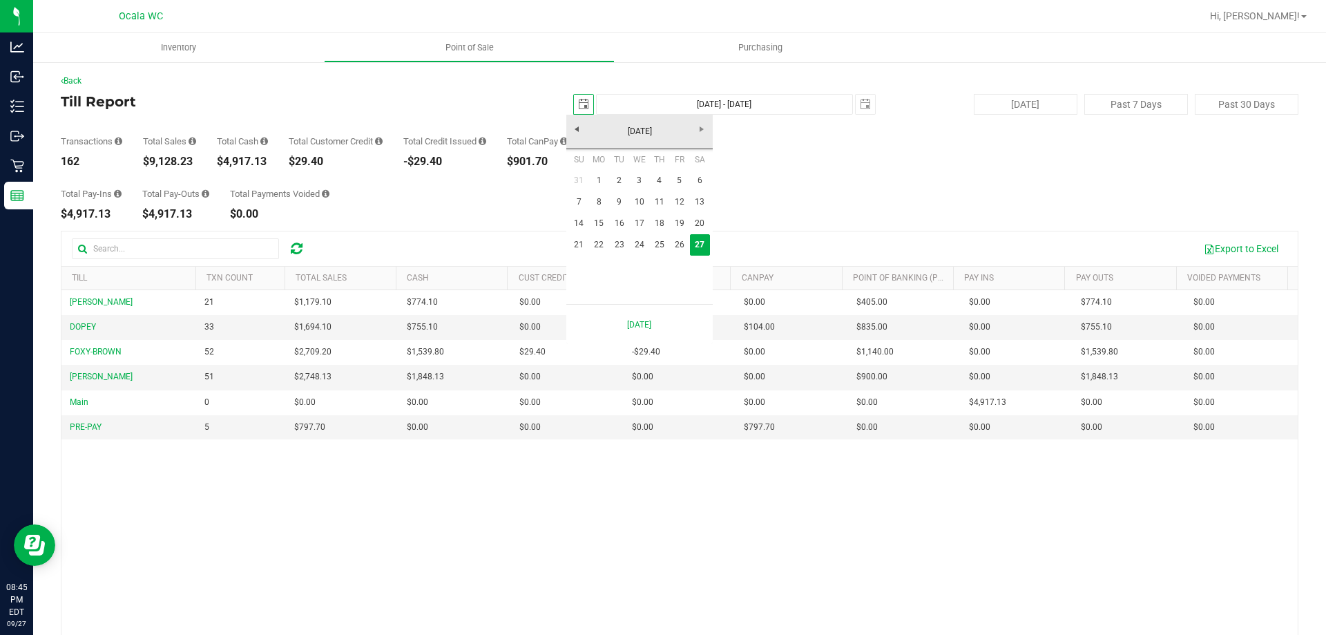
scroll to position [0, 35]
click at [605, 245] on link "22" at bounding box center [599, 244] width 20 height 21
type input "[DATE]"
type input "[DATE] - [DATE]"
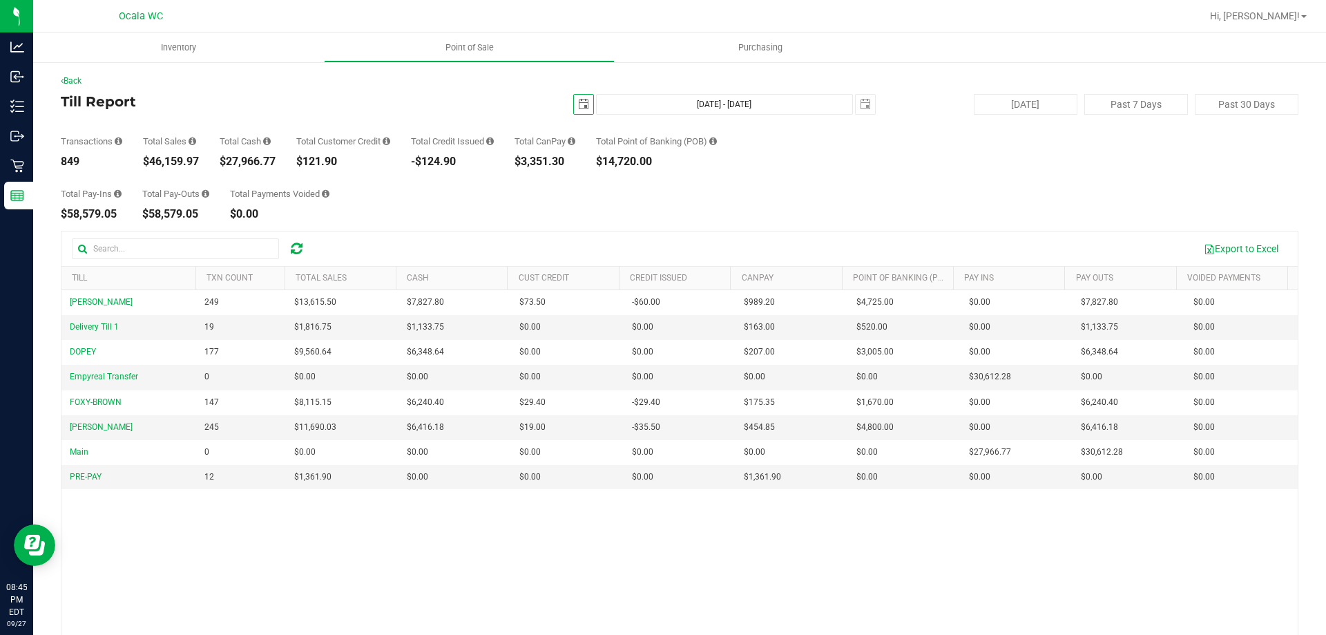
click at [578, 104] on span "select" at bounding box center [583, 104] width 11 height 11
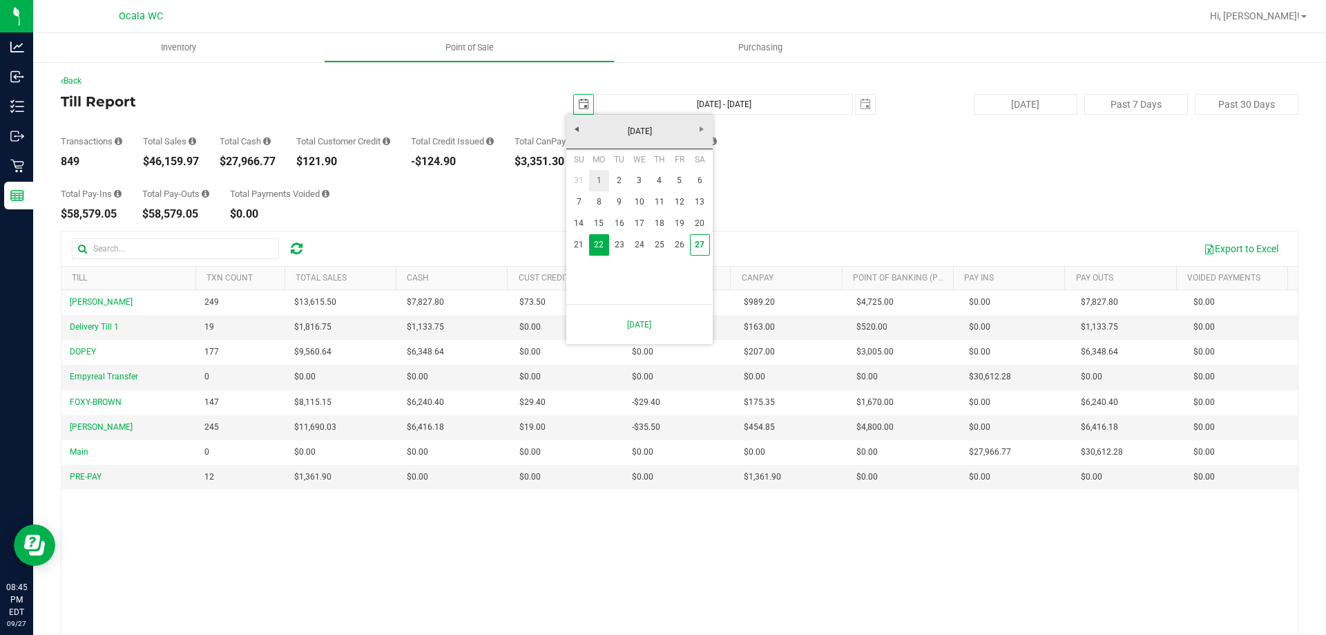
click at [601, 180] on link "1" at bounding box center [599, 180] width 20 height 21
type input "[DATE]"
type input "[DATE] - [DATE]"
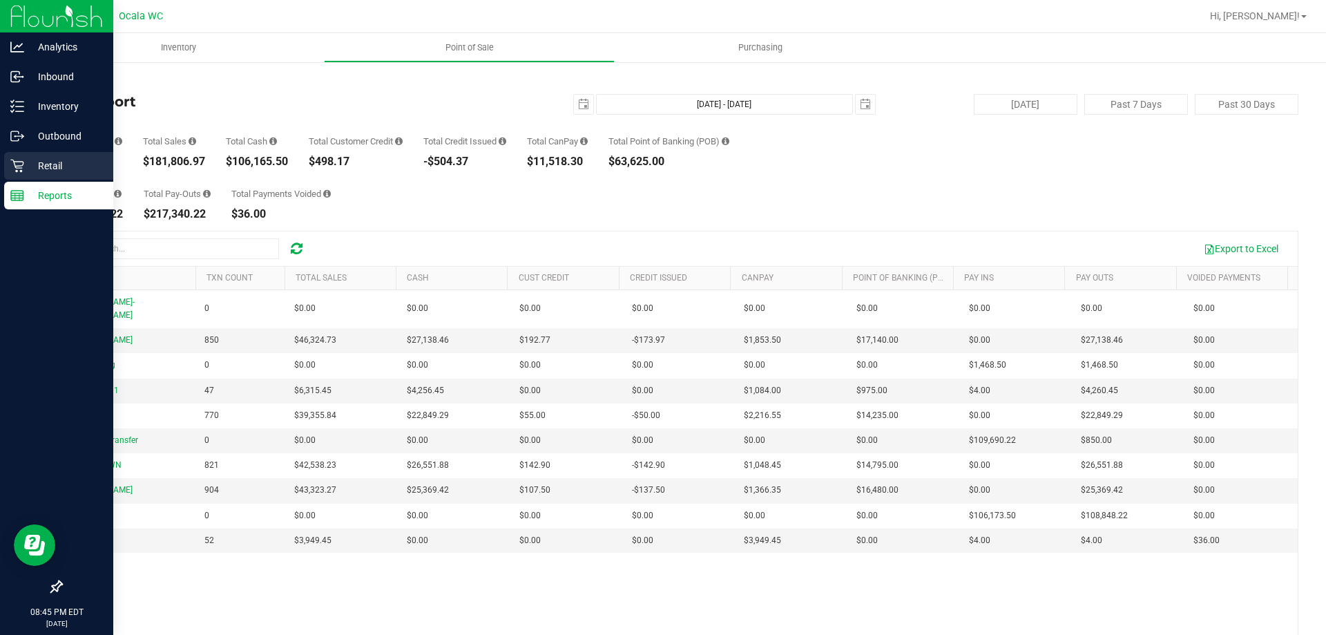
click at [43, 178] on div "Retail" at bounding box center [58, 166] width 109 height 28
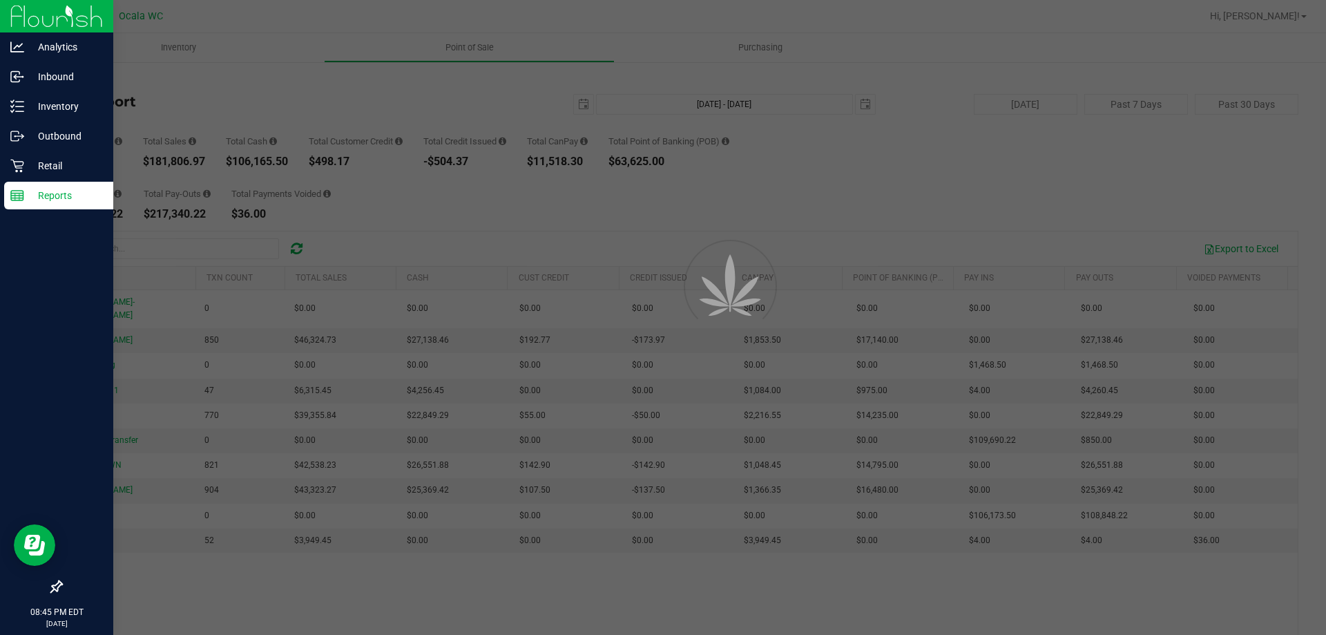
click at [48, 190] on p "Reports" at bounding box center [65, 195] width 83 height 17
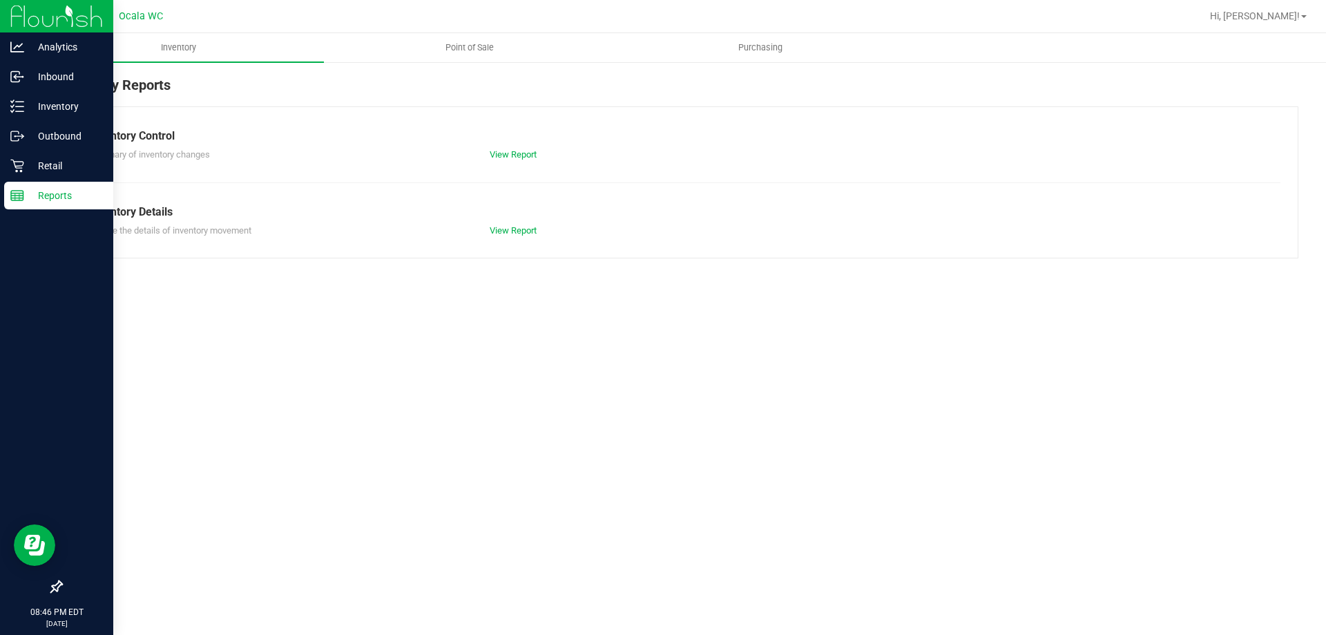
click at [38, 198] on p "Reports" at bounding box center [65, 195] width 83 height 17
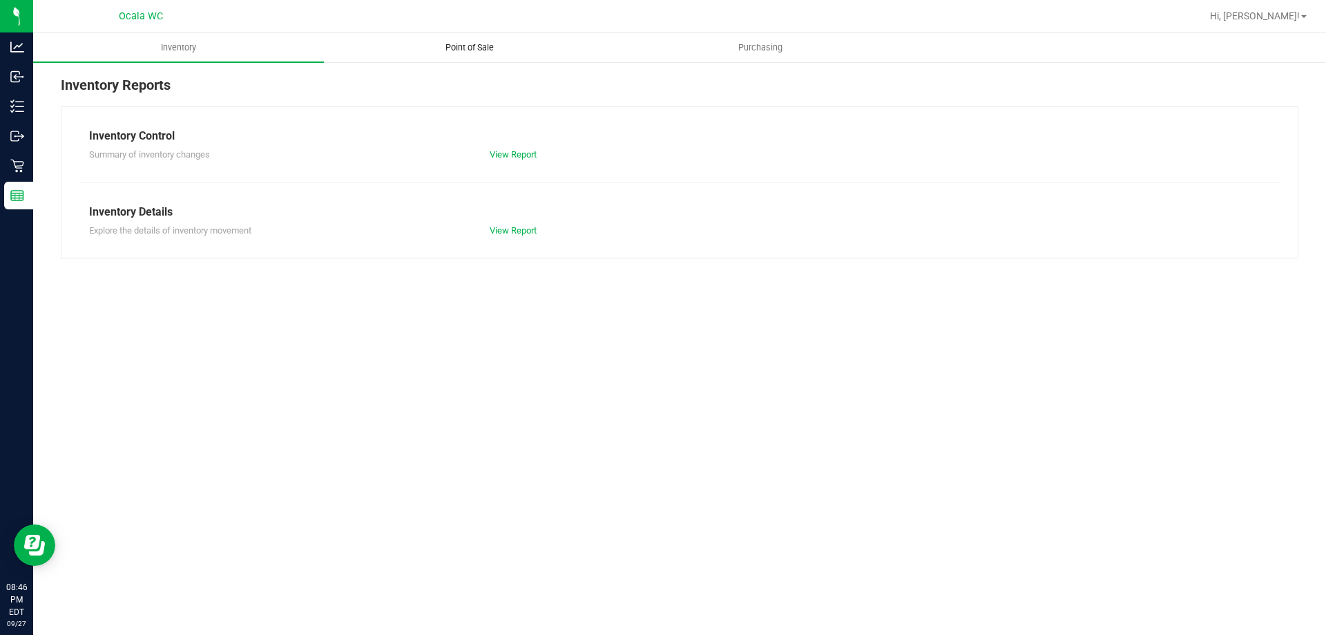
click at [468, 49] on span "Point of Sale" at bounding box center [470, 47] width 86 height 12
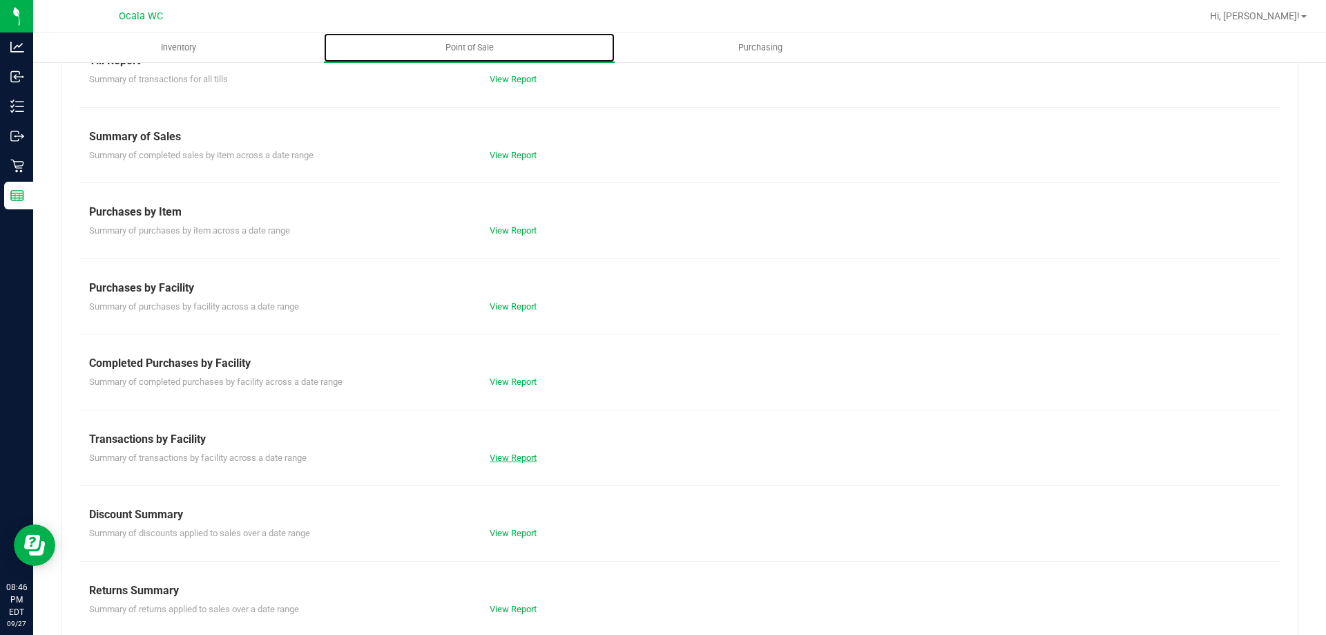
scroll to position [91, 0]
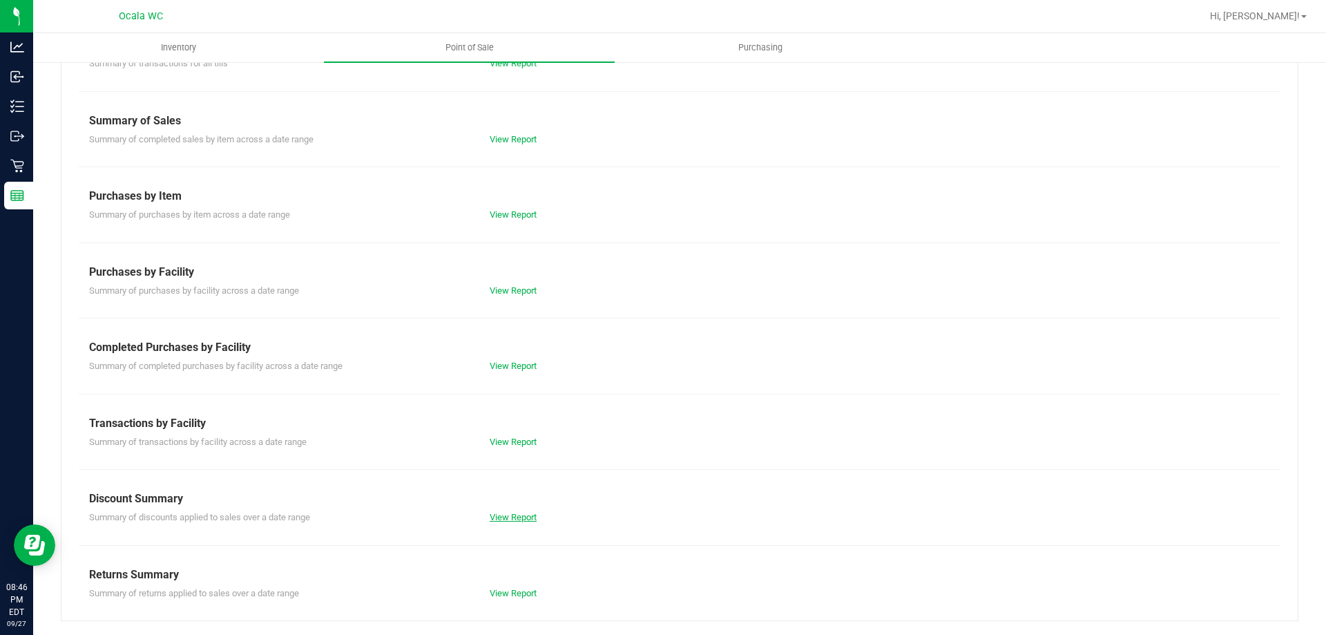
click at [519, 519] on link "View Report" at bounding box center [513, 517] width 47 height 10
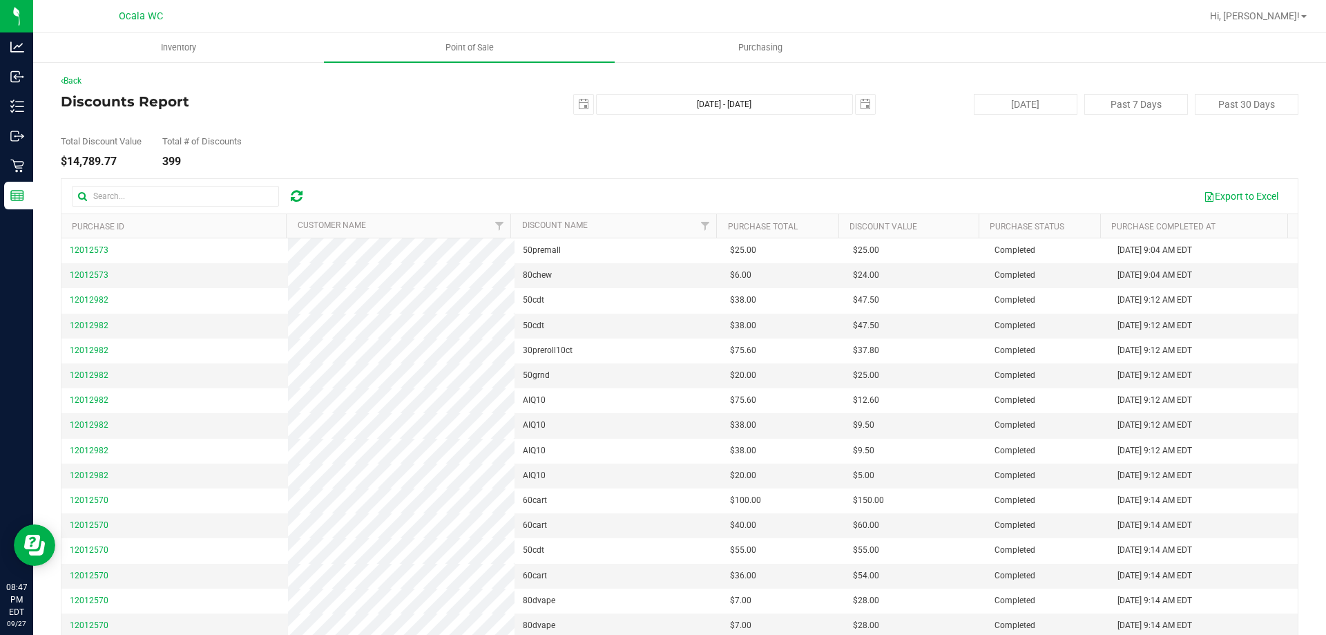
click at [1011, 148] on div "Total Discount Value $14,789.77 Total # of Discounts 399" at bounding box center [680, 141] width 1238 height 53
